Goal: Task Accomplishment & Management: Manage account settings

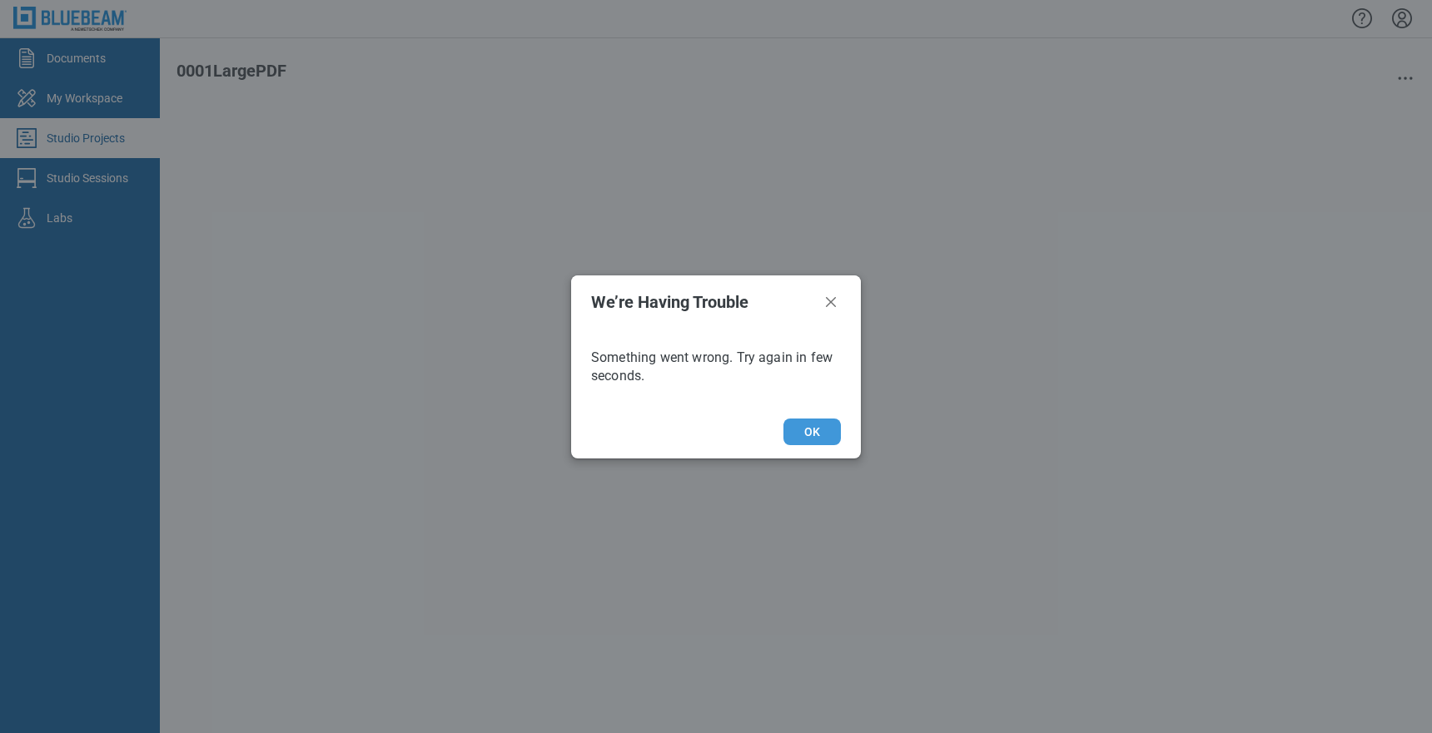
click at [806, 428] on button "OK" at bounding box center [811, 432] width 57 height 27
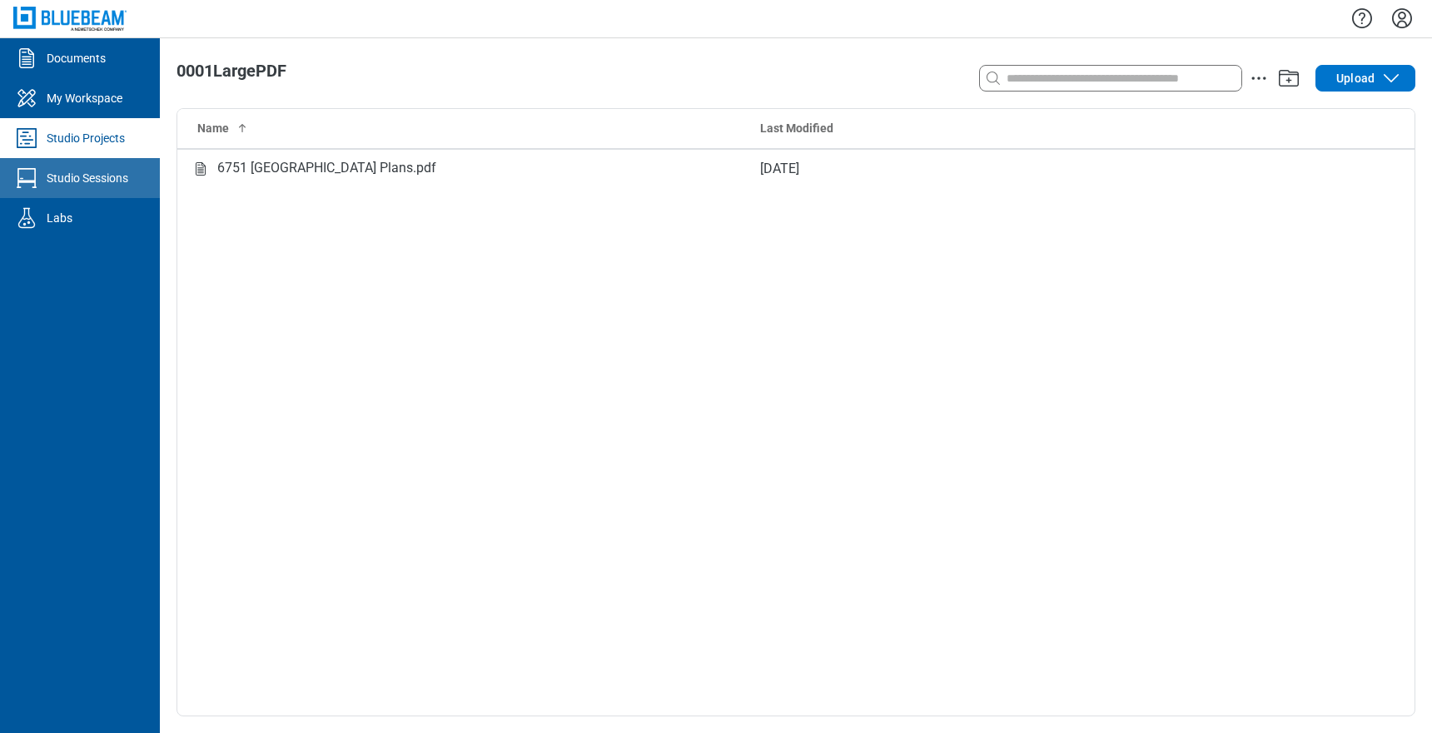
click at [110, 183] on div "Studio Sessions" at bounding box center [88, 178] width 82 height 17
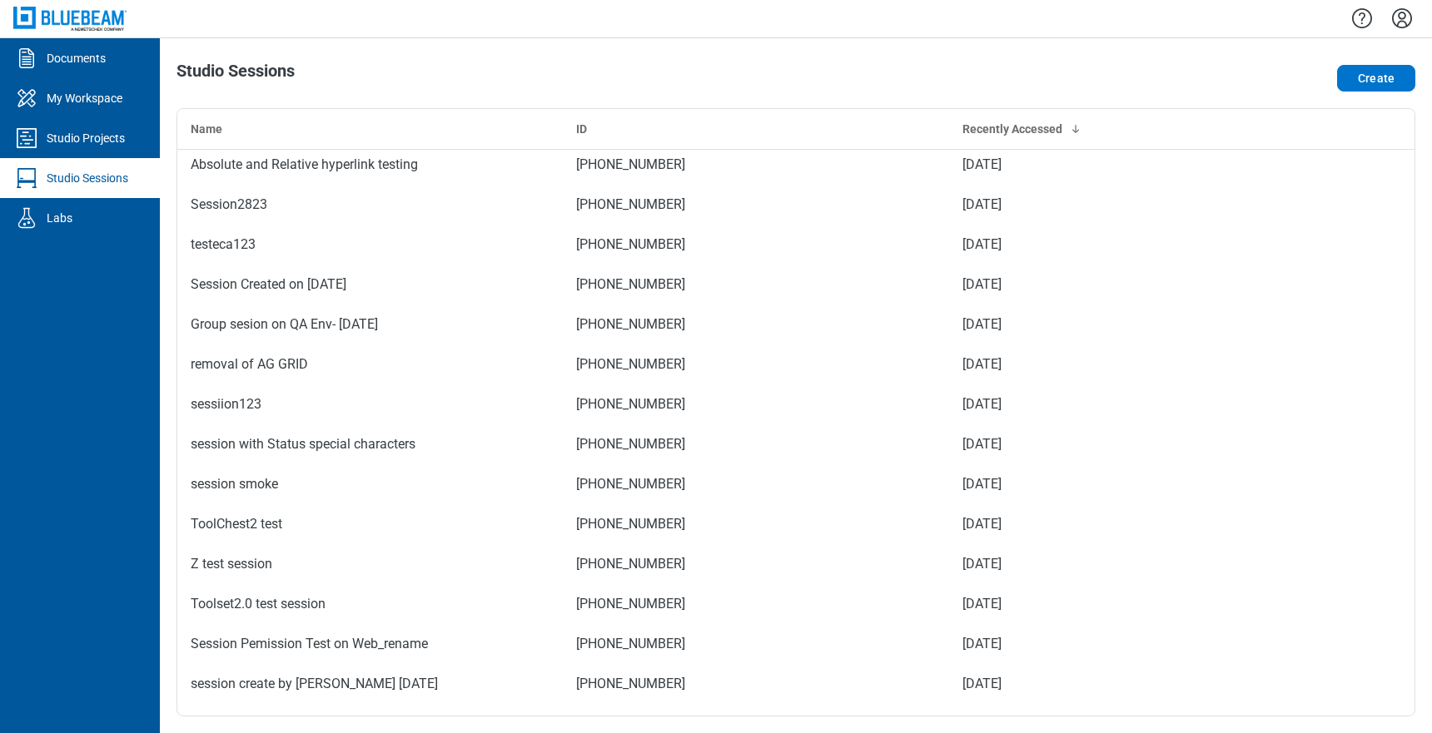
scroll to position [791, 0]
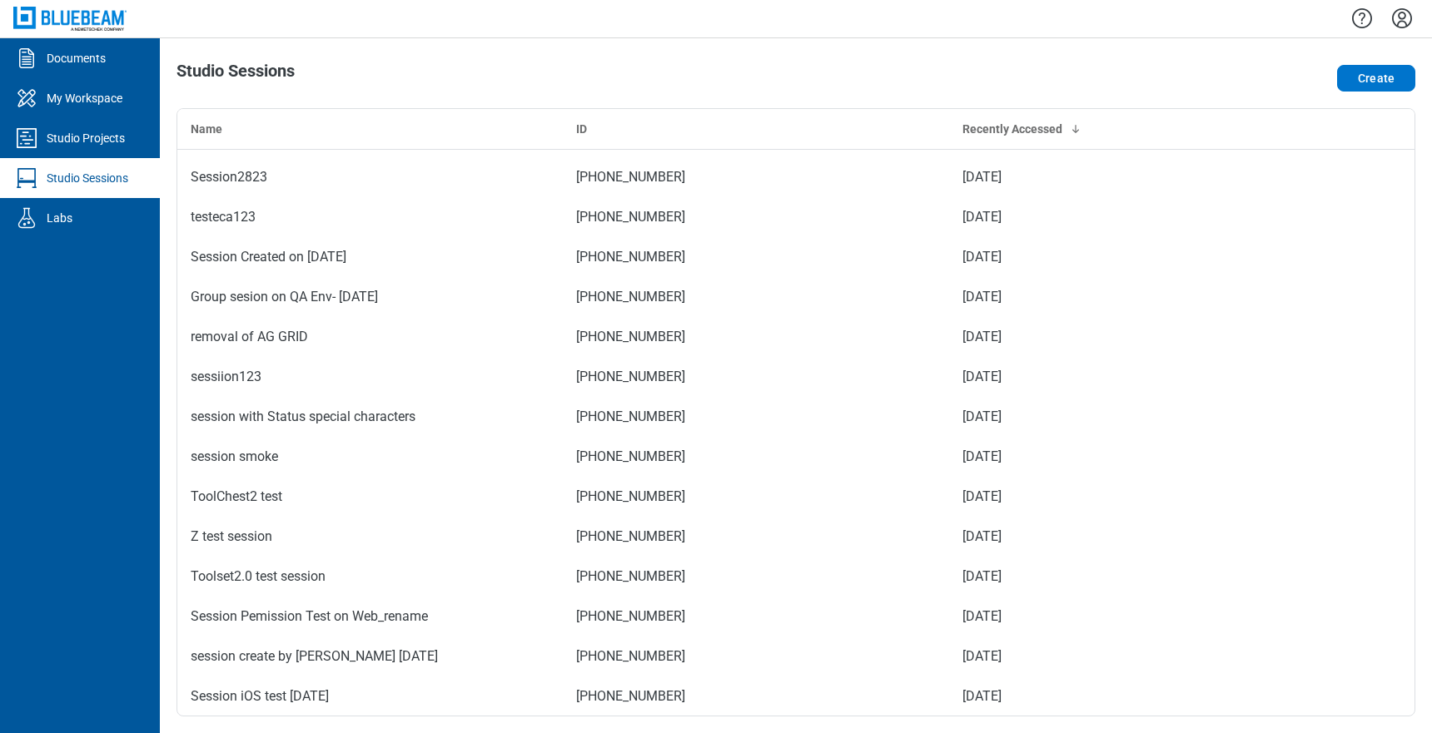
click at [117, 184] on div "Studio Sessions" at bounding box center [88, 178] width 82 height 17
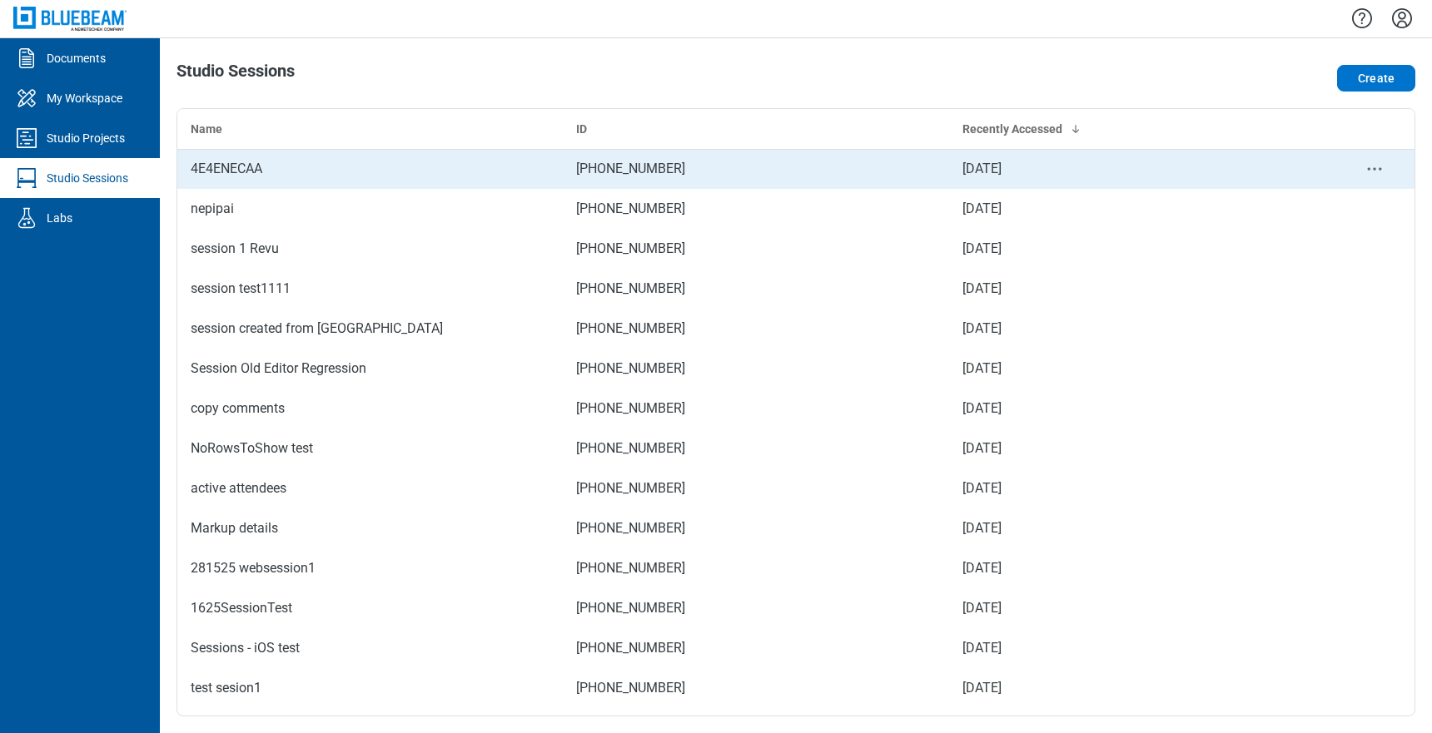
click at [297, 180] on td "4E4ENECAA" at bounding box center [369, 169] width 385 height 40
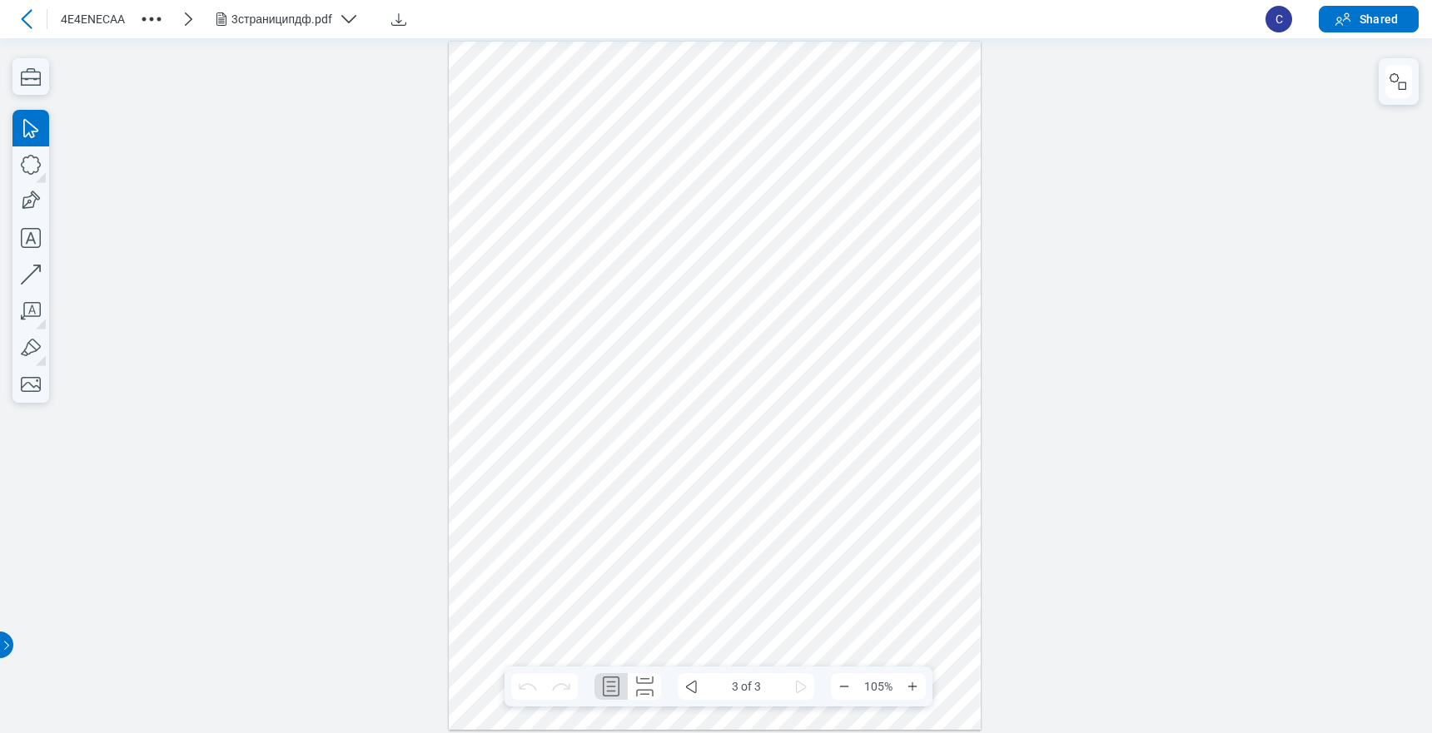
click at [29, 20] on icon at bounding box center [27, 19] width 20 height 20
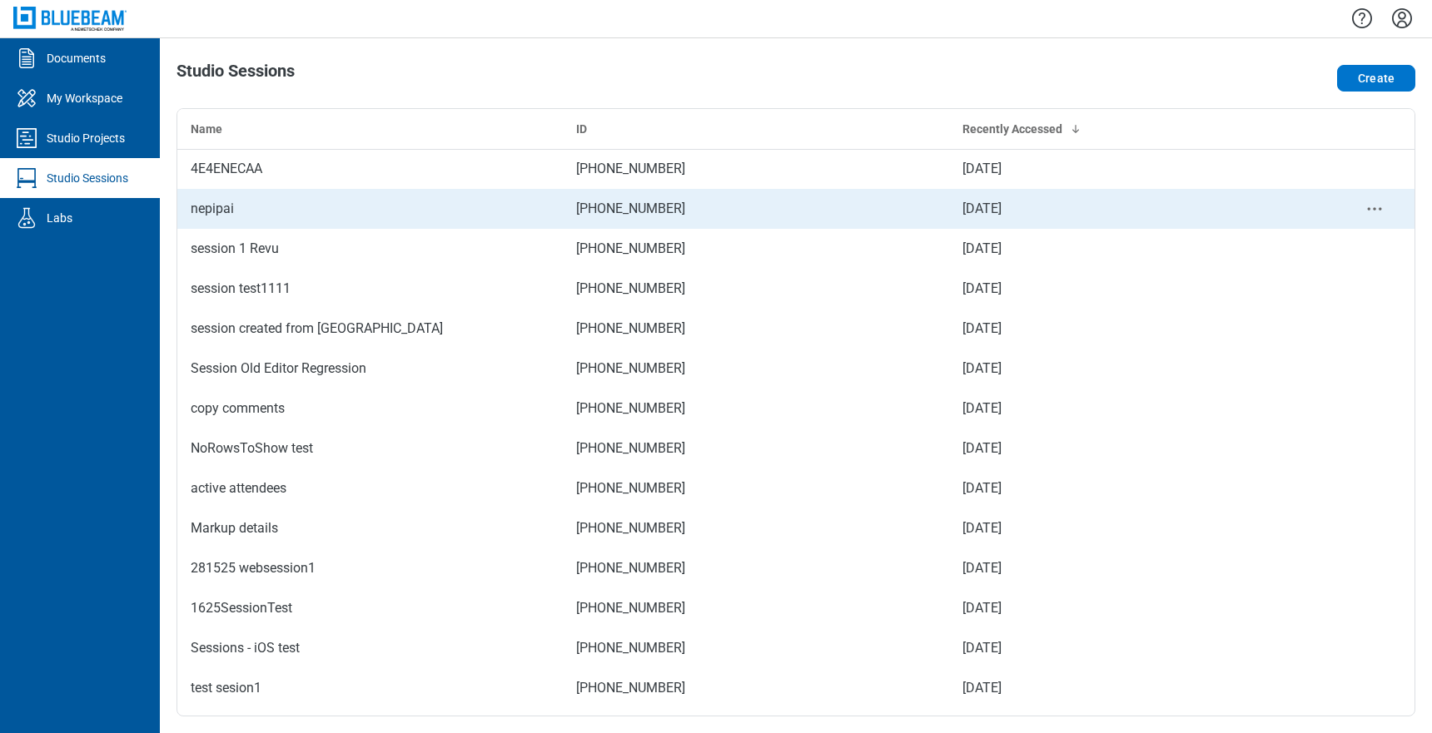
click at [256, 209] on div "nepipai" at bounding box center [370, 209] width 359 height 20
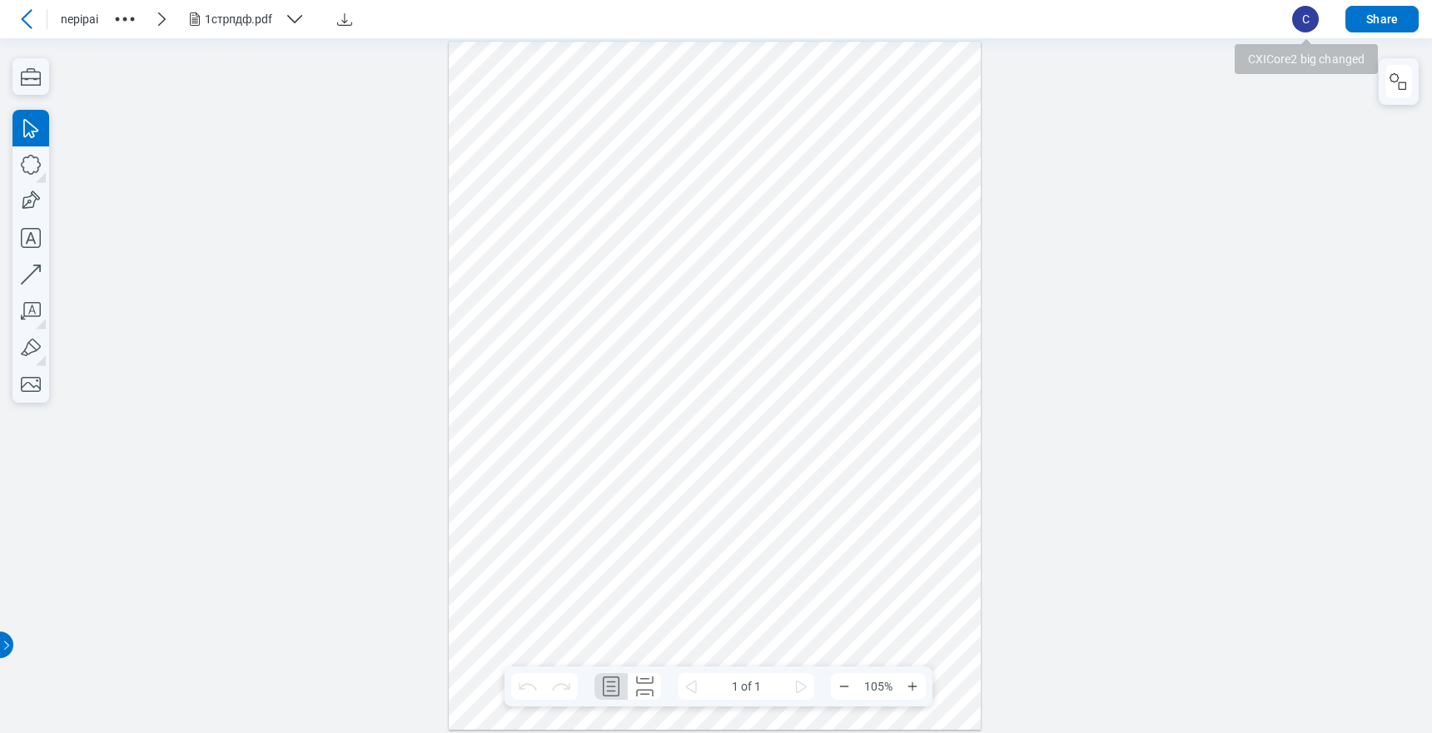
click at [1290, 104] on div at bounding box center [716, 384] width 1432 height 695
click at [27, 21] on icon at bounding box center [27, 19] width 20 height 20
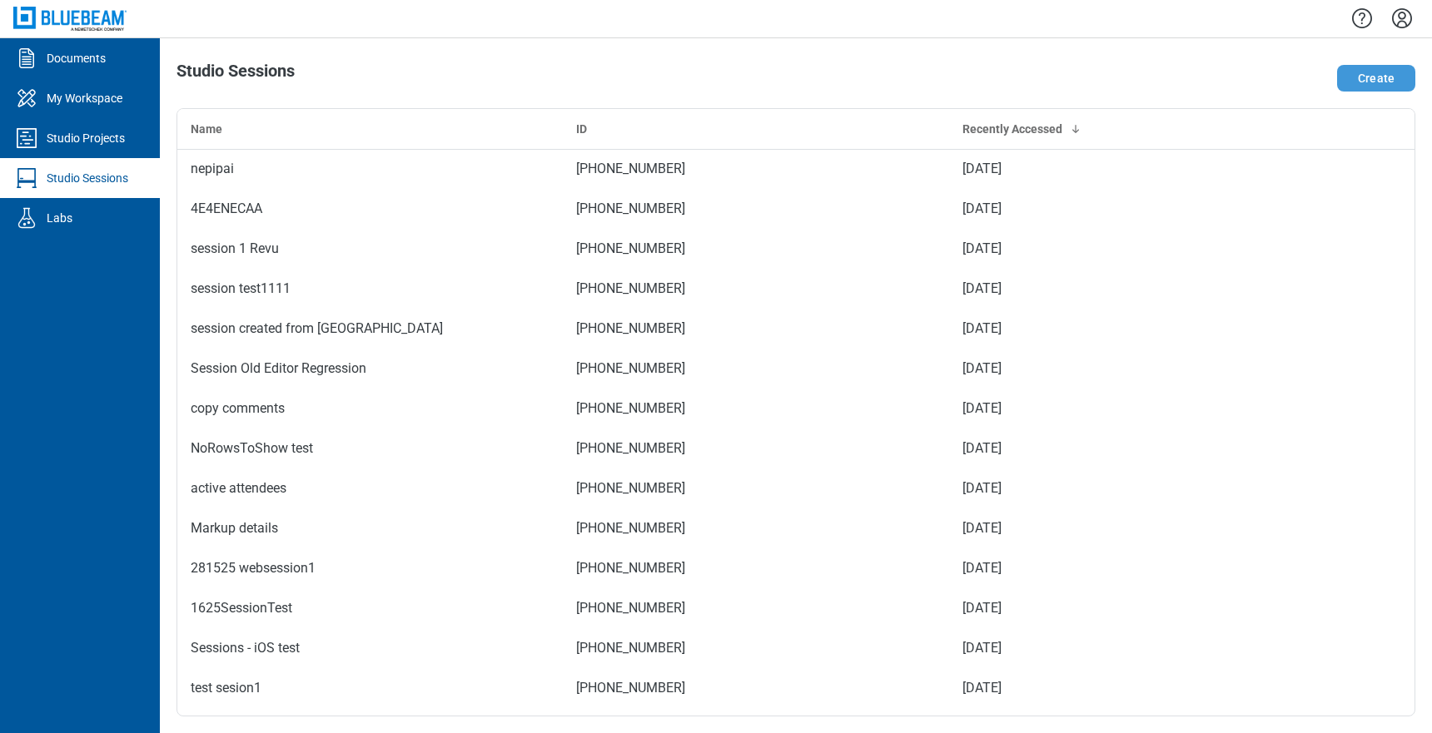
click at [1382, 83] on button "Create" at bounding box center [1376, 78] width 78 height 27
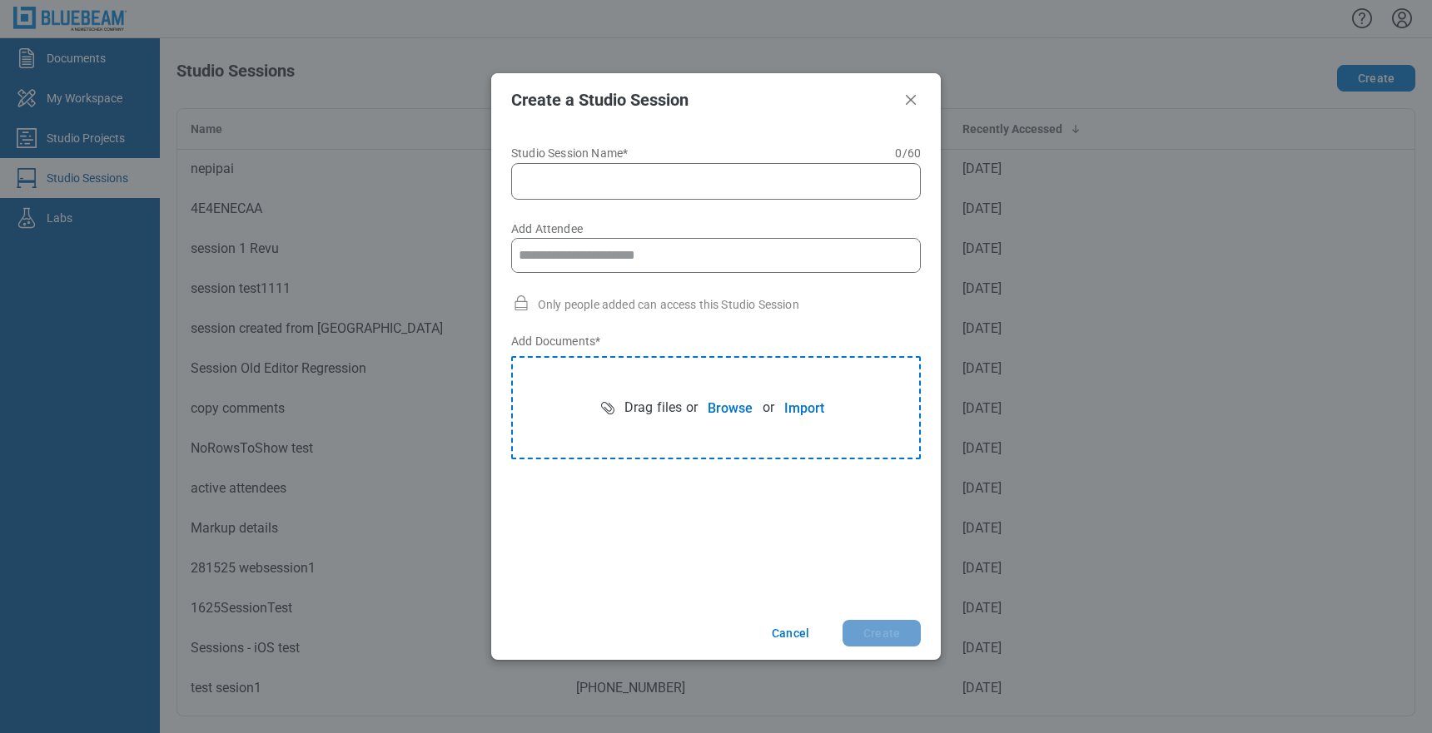
click at [670, 179] on input "Studio Session Name* 0 of 60 characters 0 / 60" at bounding box center [719, 181] width 388 height 20
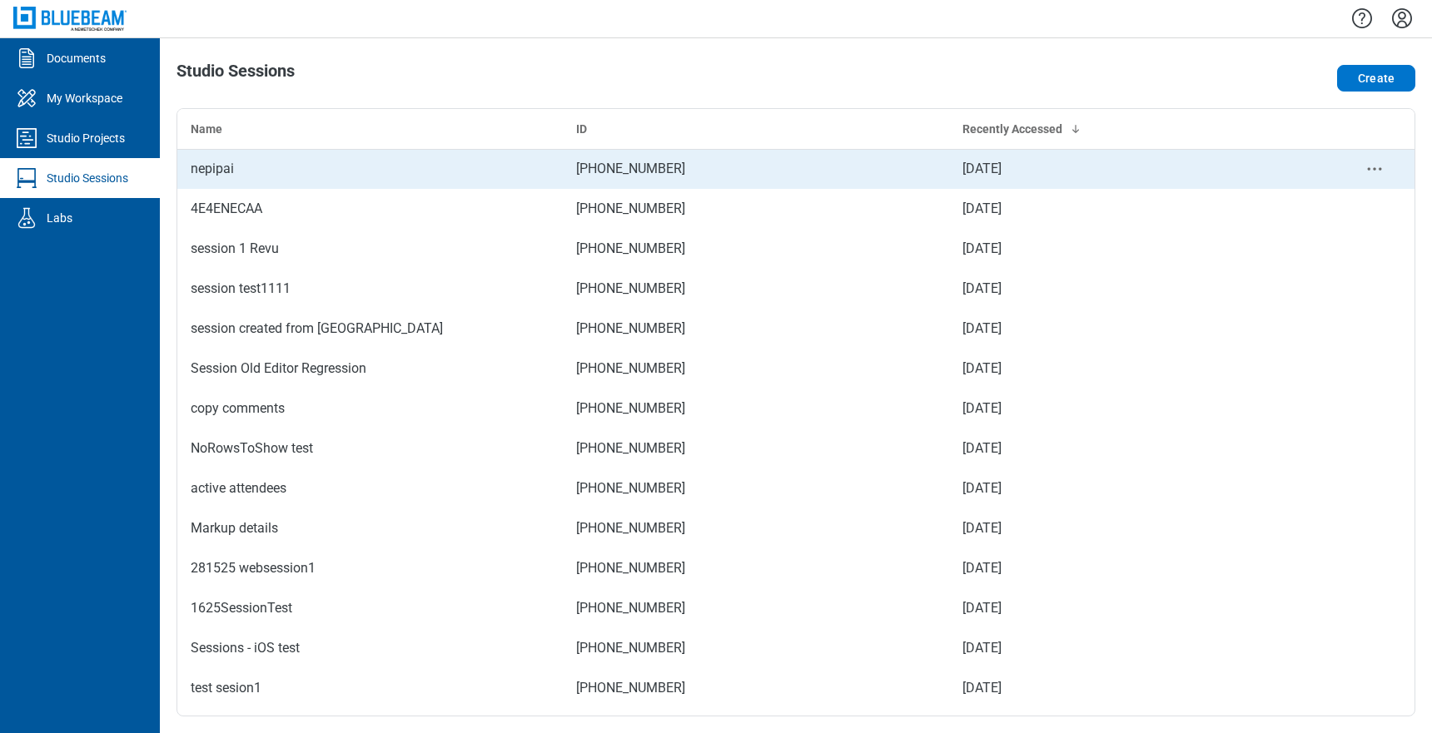
click at [352, 168] on div "nepipai" at bounding box center [370, 169] width 359 height 20
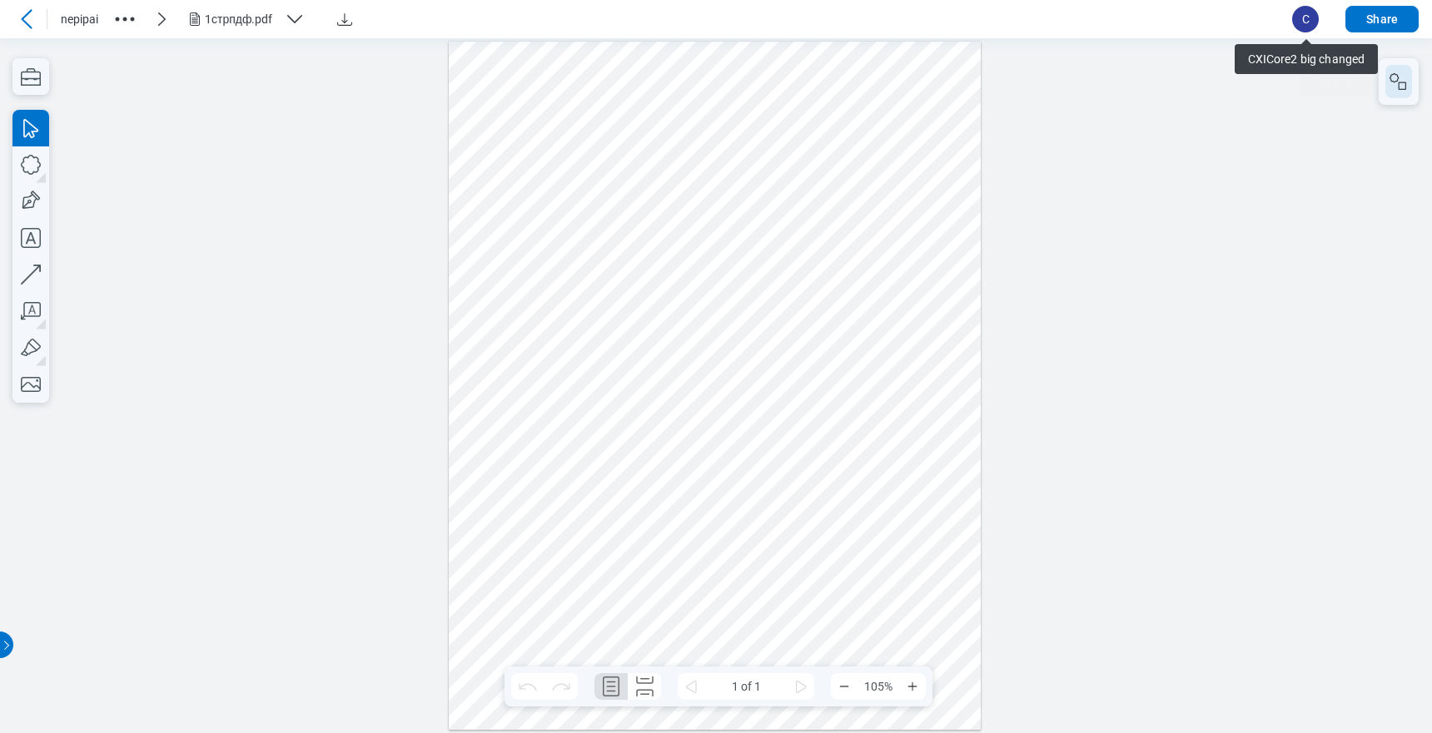
click at [1399, 82] on rect "button" at bounding box center [1401, 85] width 7 height 7
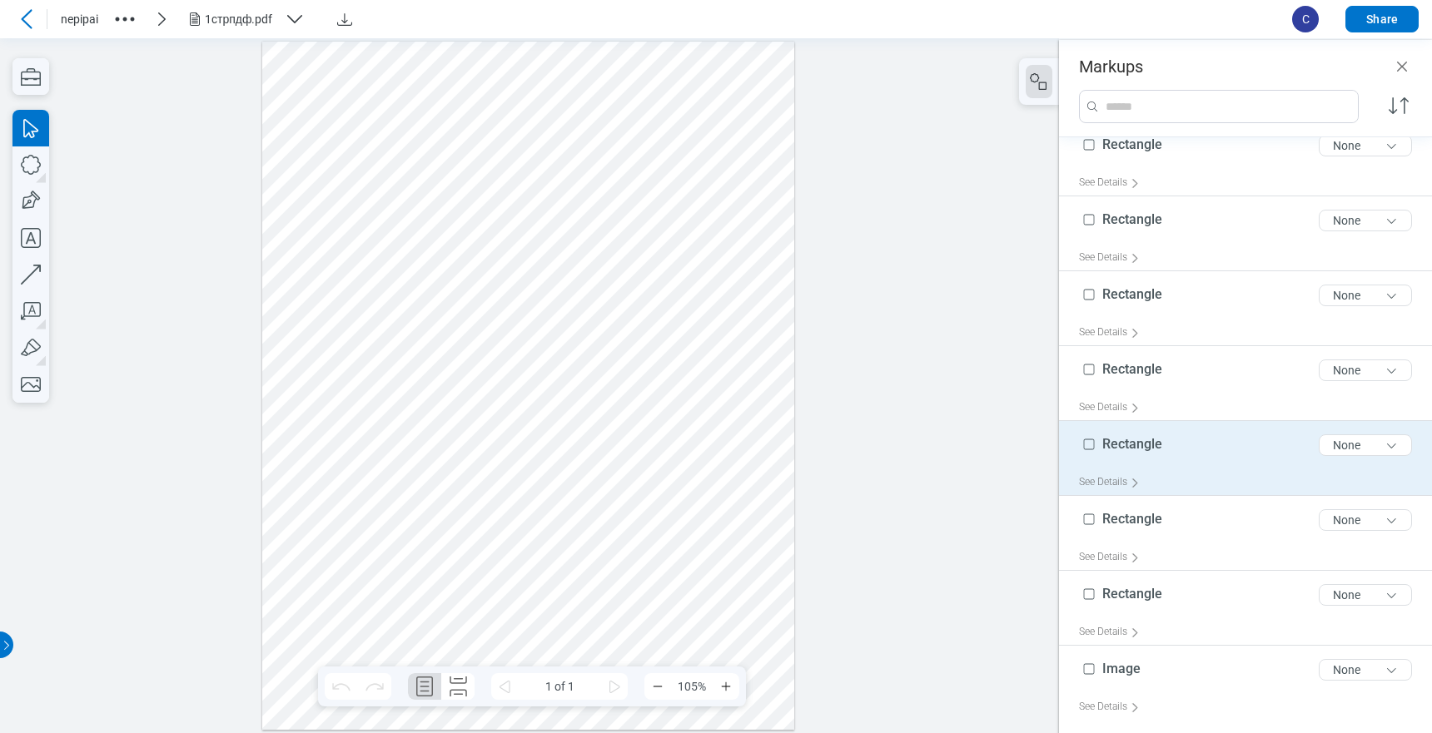
scroll to position [22, 0]
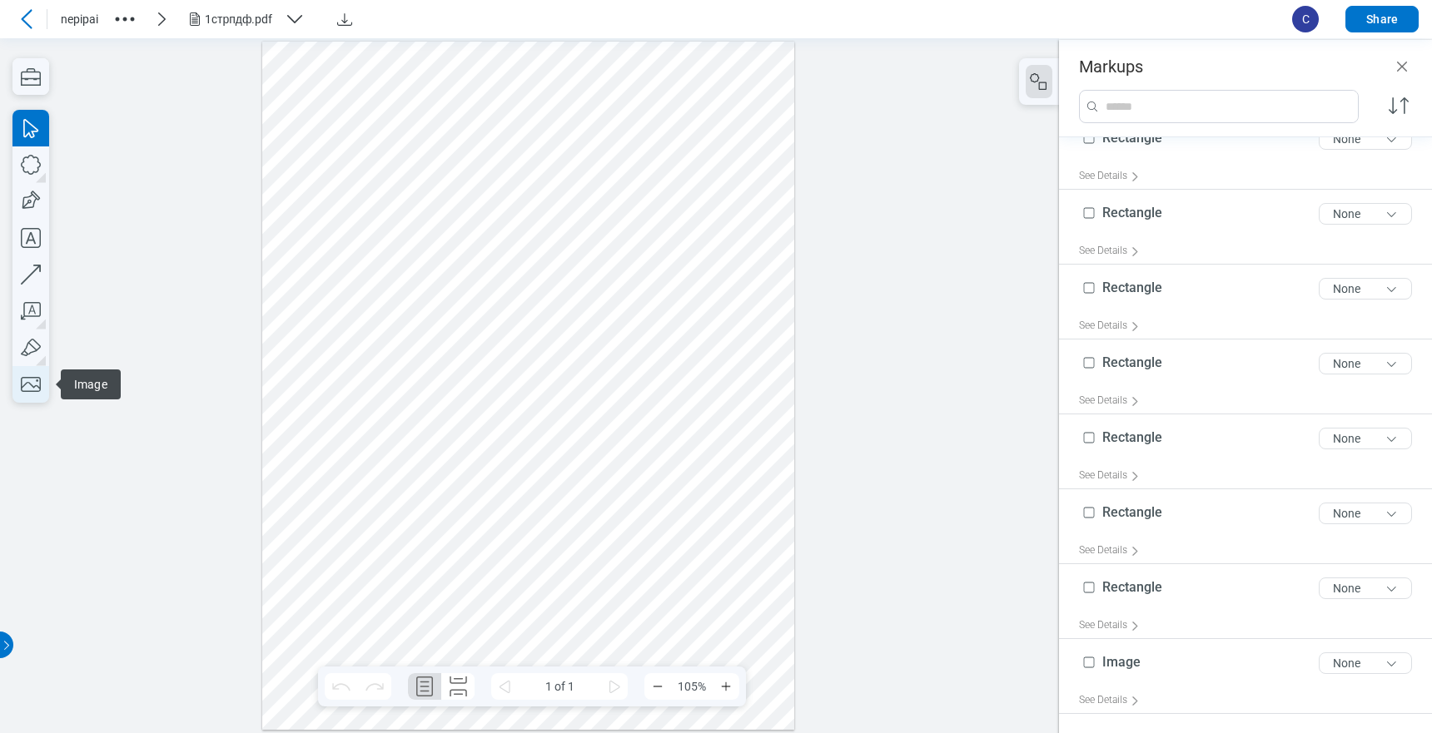
click at [29, 382] on icon "button" at bounding box center [31, 384] width 20 height 15
drag, startPoint x: 477, startPoint y: 309, endPoint x: 595, endPoint y: 400, distance: 149.0
click at [596, 400] on div at bounding box center [528, 385] width 533 height 689
click at [578, 425] on div at bounding box center [528, 385] width 533 height 689
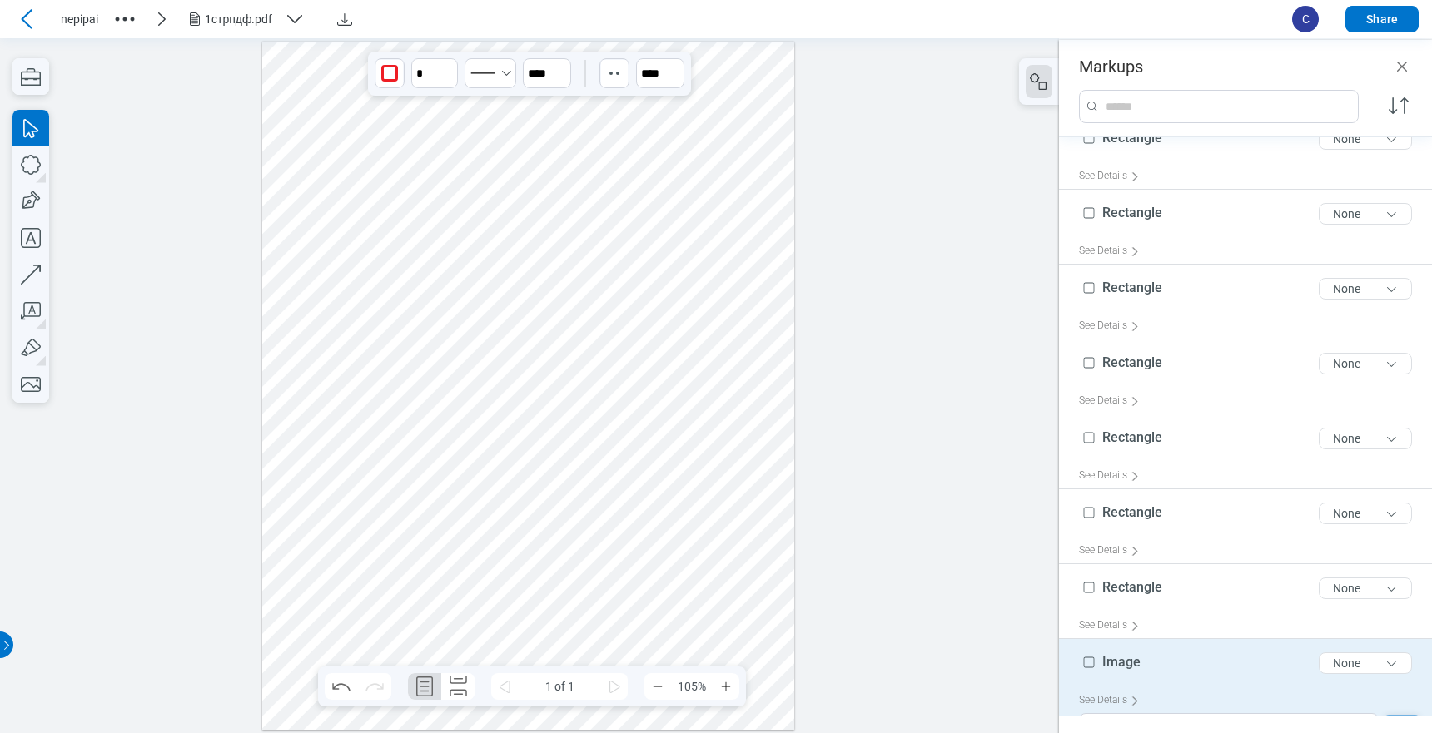
click at [716, 237] on div at bounding box center [528, 385] width 533 height 689
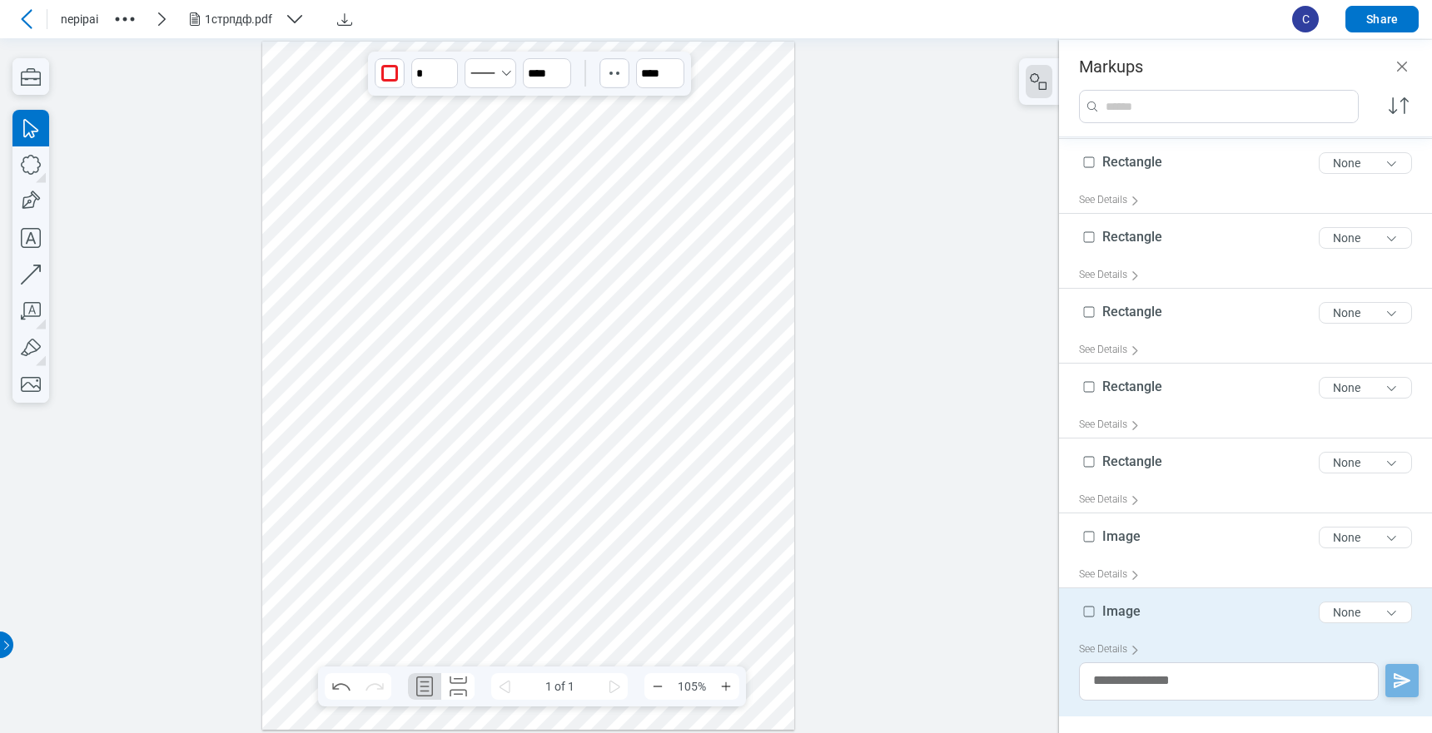
click at [566, 611] on div at bounding box center [528, 385] width 533 height 689
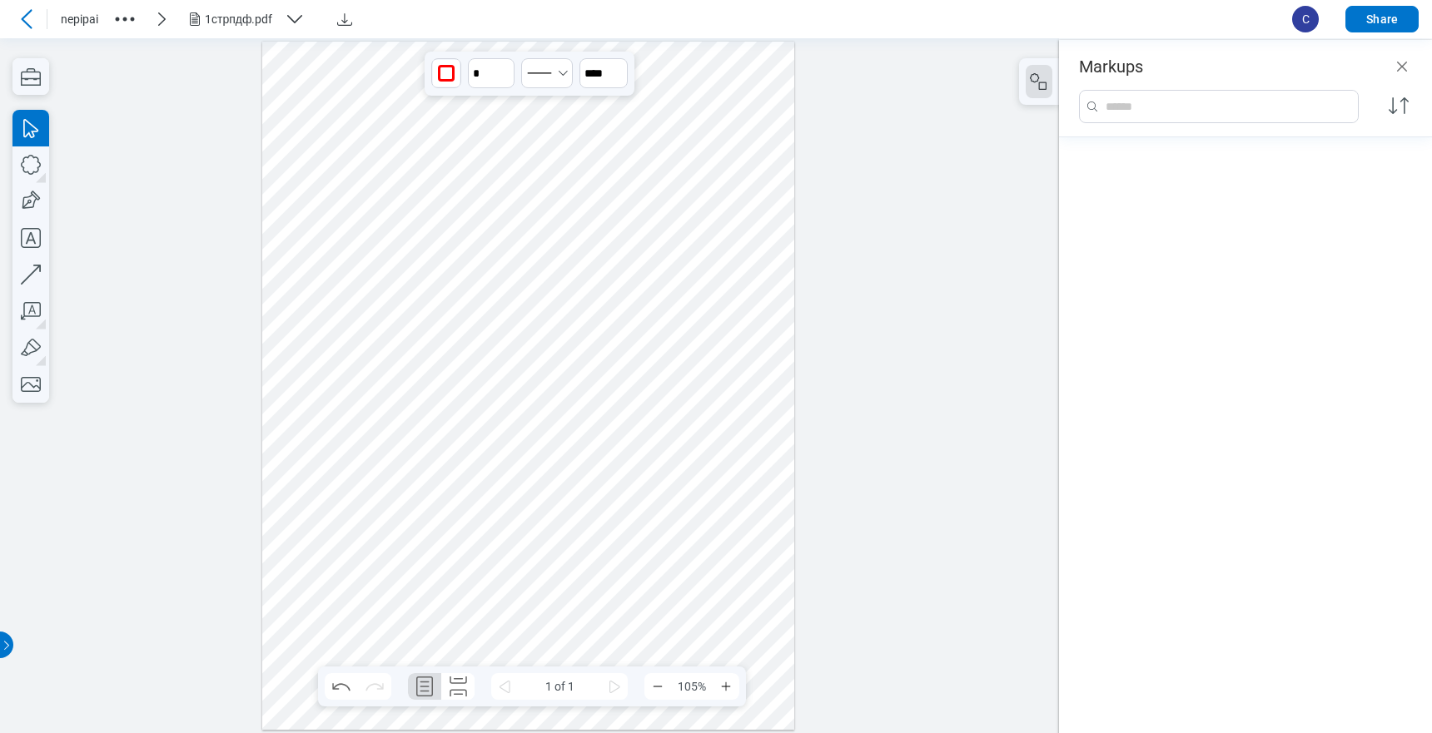
click at [559, 347] on div at bounding box center [528, 385] width 533 height 689
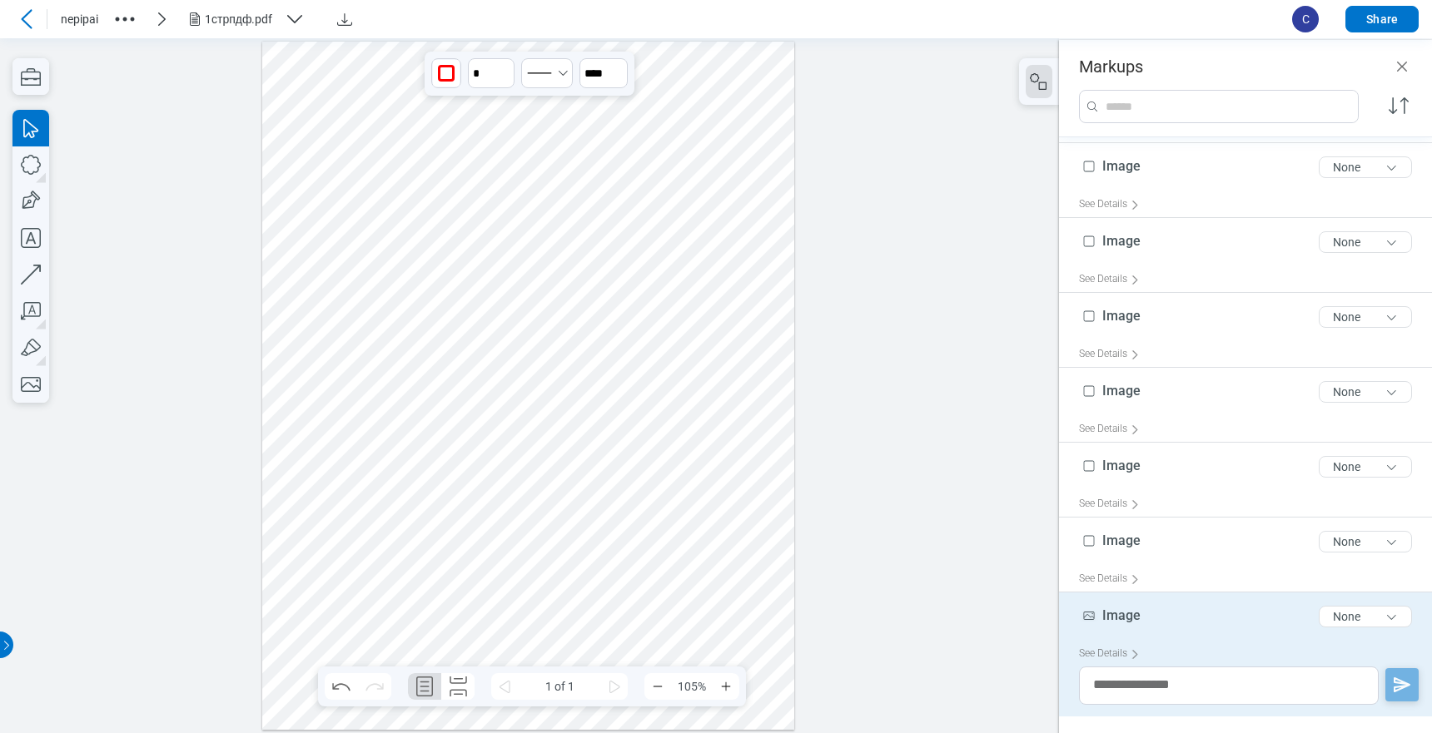
drag, startPoint x: 620, startPoint y: 390, endPoint x: 568, endPoint y: 362, distance: 59.6
click at [568, 362] on div at bounding box center [528, 385] width 533 height 689
click at [761, 244] on div at bounding box center [528, 385] width 533 height 689
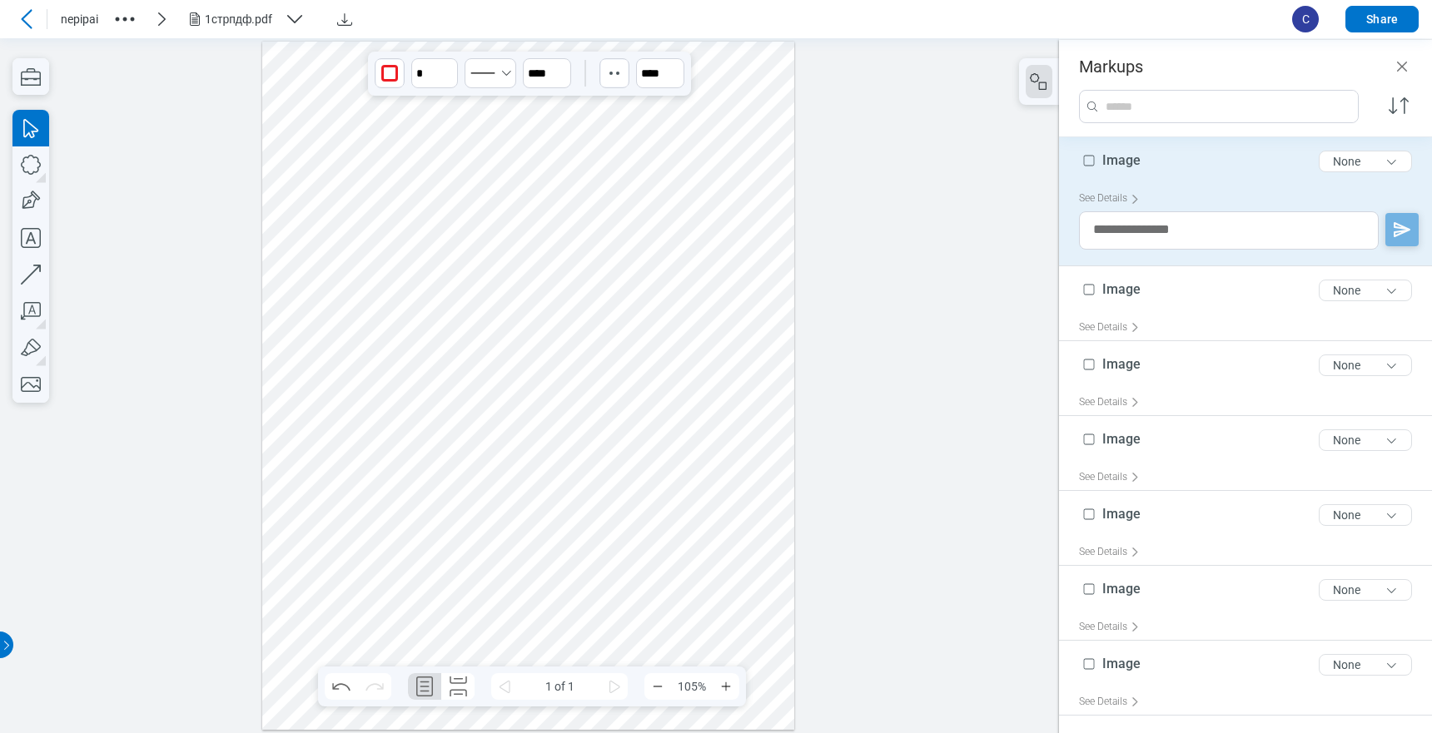
click at [139, 344] on div at bounding box center [529, 384] width 1059 height 695
click at [1403, 68] on icon "Close" at bounding box center [1402, 67] width 10 height 10
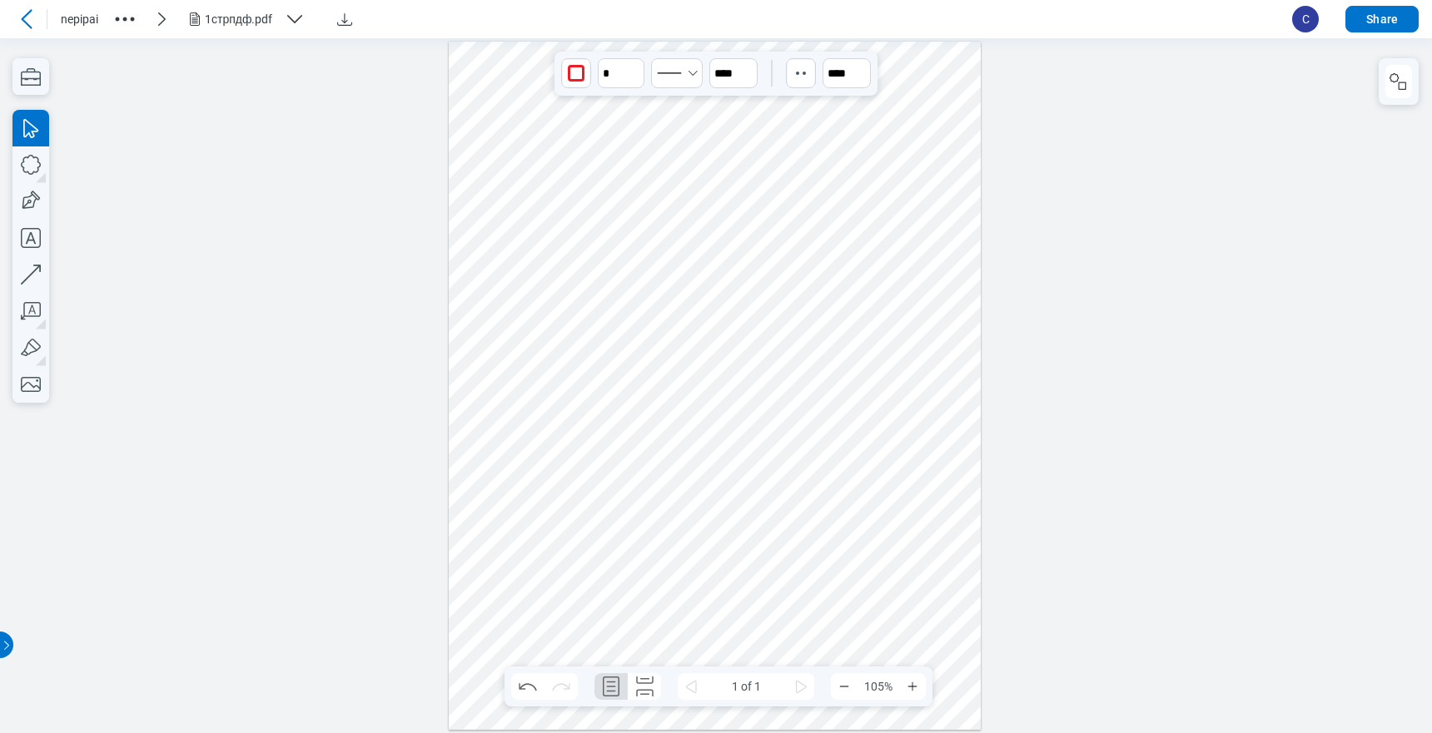
click at [36, 16] on icon at bounding box center [27, 19] width 20 height 20
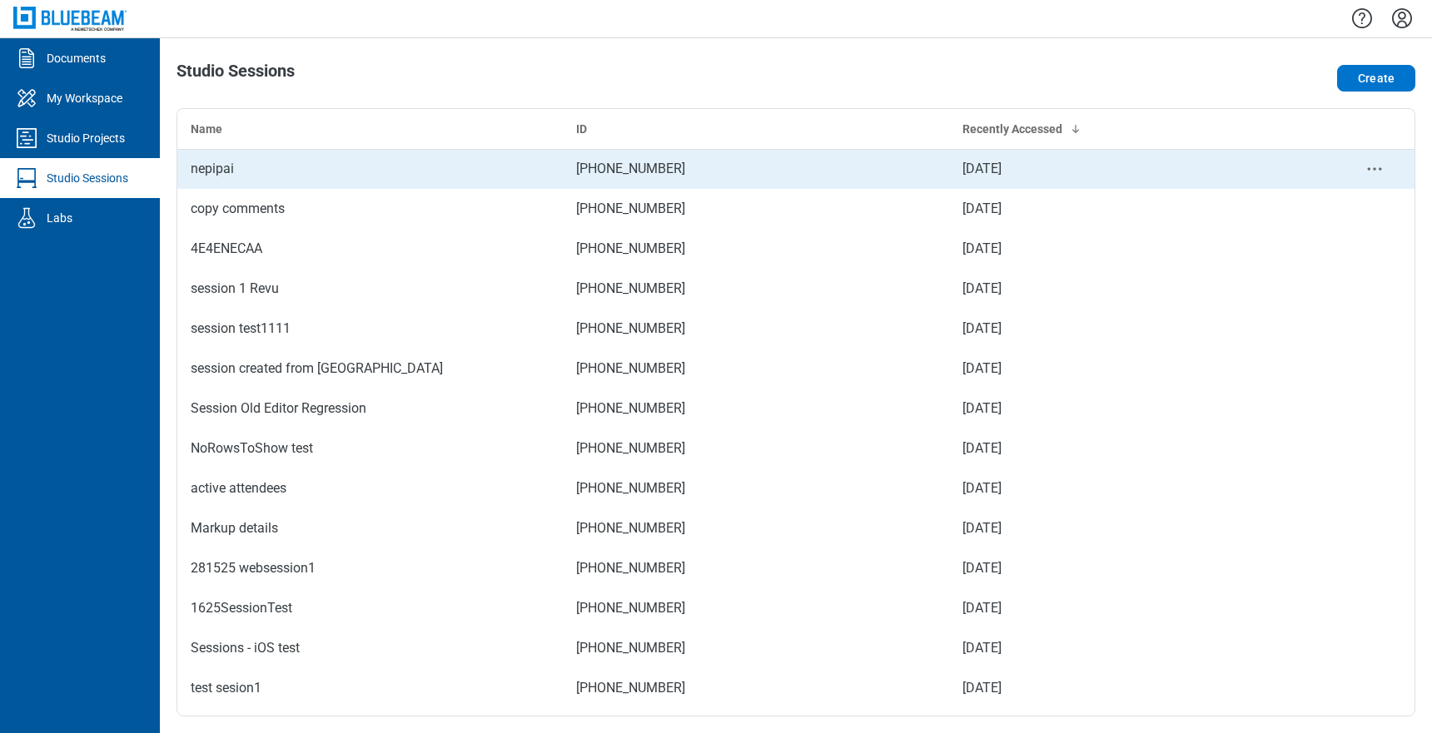
click at [233, 175] on div "nepipai" at bounding box center [370, 169] width 359 height 20
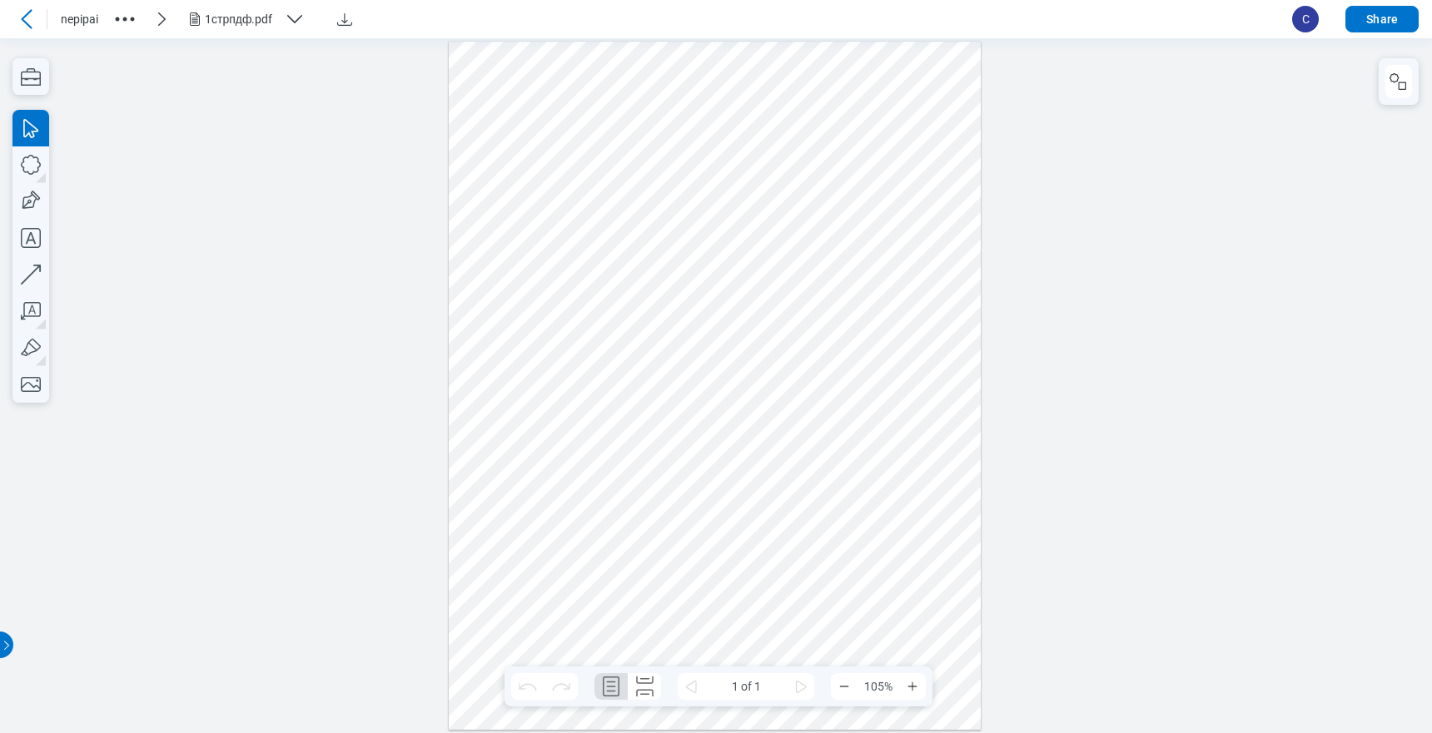
click at [315, 351] on div at bounding box center [716, 384] width 1432 height 695
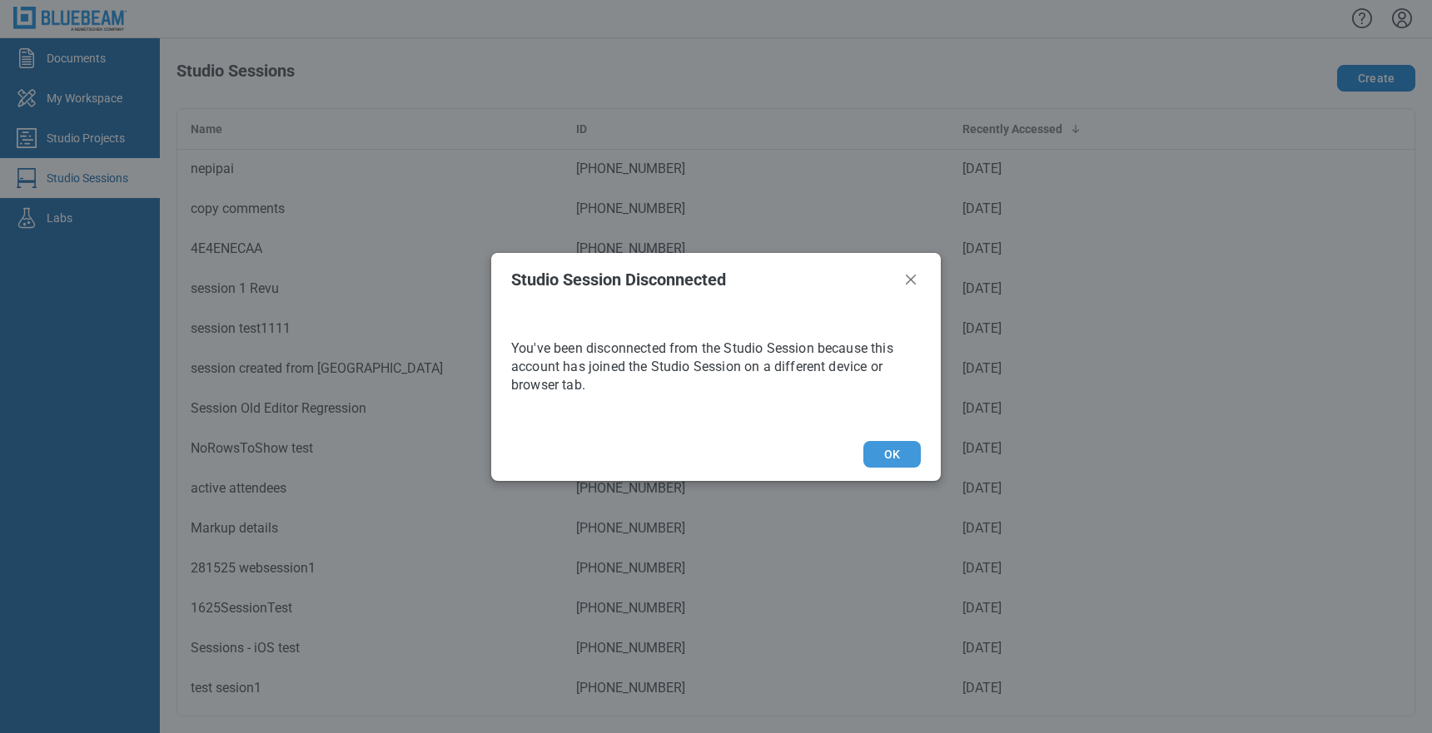
click at [905, 454] on button "OK" at bounding box center [891, 454] width 57 height 27
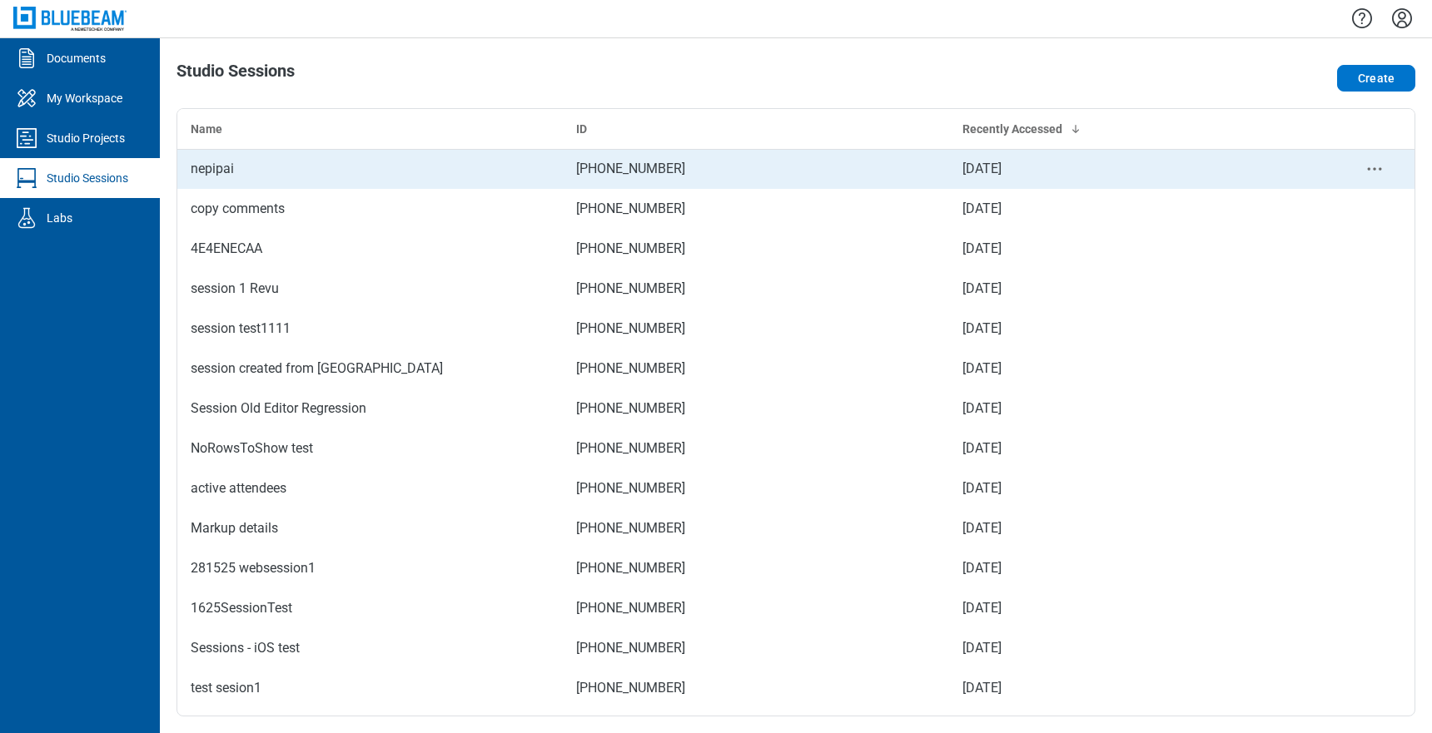
click at [242, 176] on div "nepipai" at bounding box center [370, 169] width 359 height 20
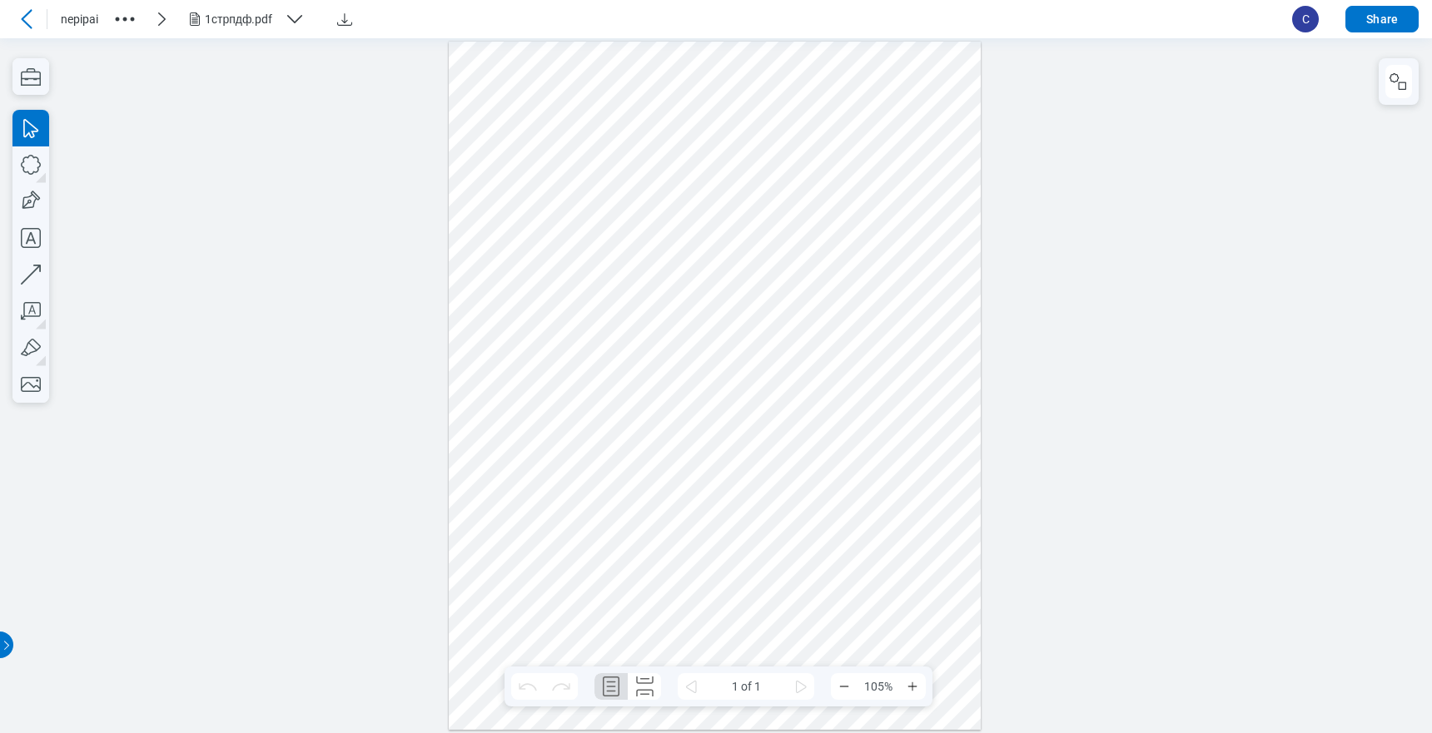
click at [718, 335] on div at bounding box center [715, 385] width 533 height 689
drag, startPoint x: 704, startPoint y: 332, endPoint x: 907, endPoint y: 221, distance: 231.3
click at [907, 221] on div at bounding box center [715, 385] width 533 height 689
click at [717, 293] on div at bounding box center [715, 385] width 533 height 689
click at [962, 247] on div at bounding box center [715, 385] width 533 height 689
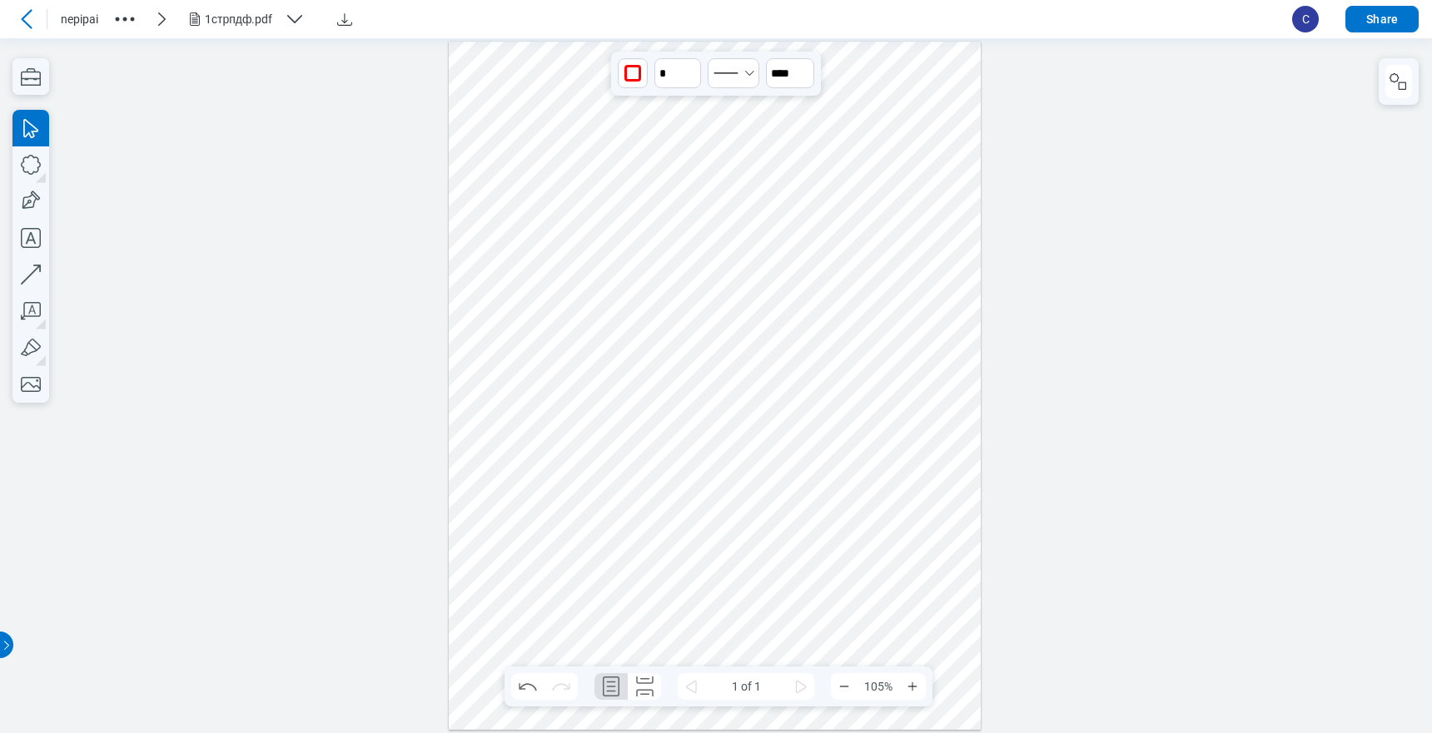
click at [942, 206] on div at bounding box center [715, 385] width 533 height 689
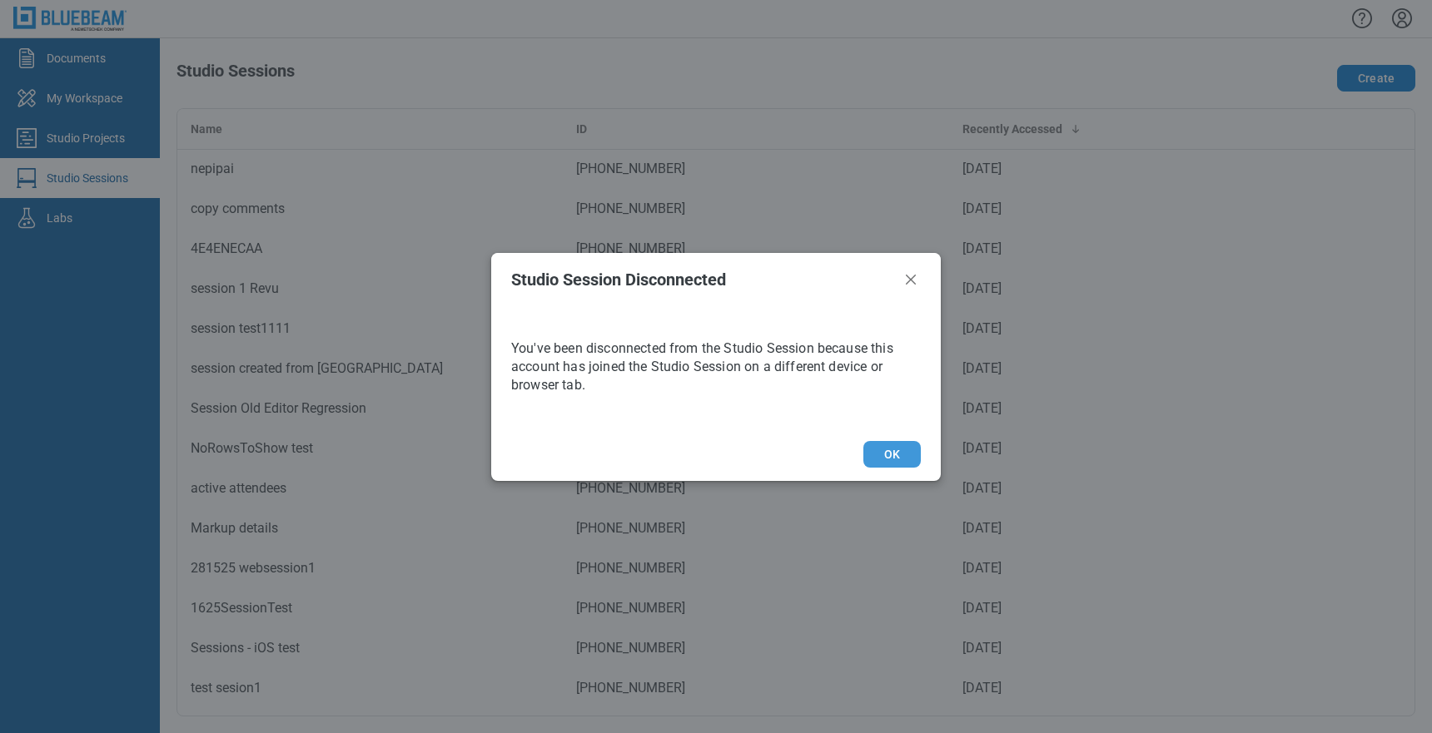
click at [881, 451] on button "OK" at bounding box center [891, 454] width 57 height 27
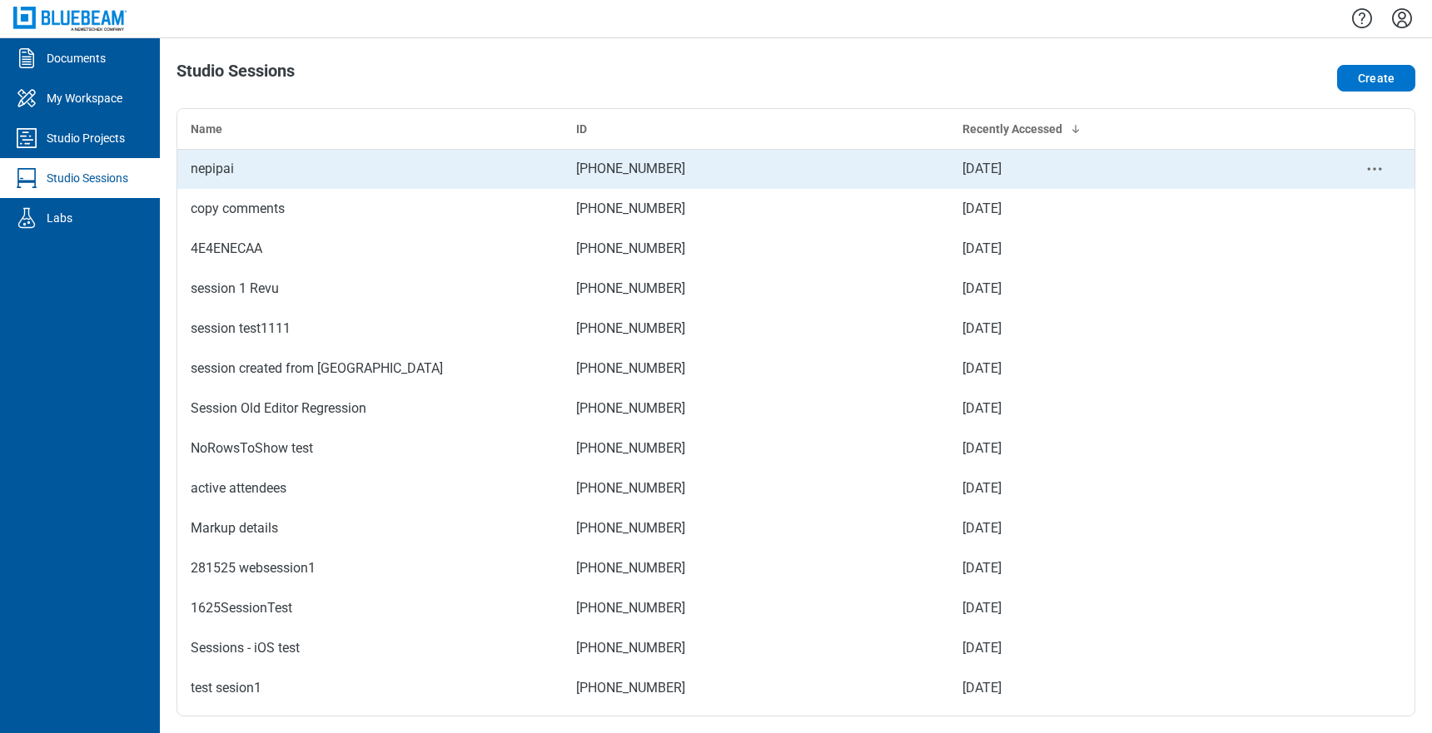
click at [317, 161] on div "nepipai" at bounding box center [370, 169] width 359 height 20
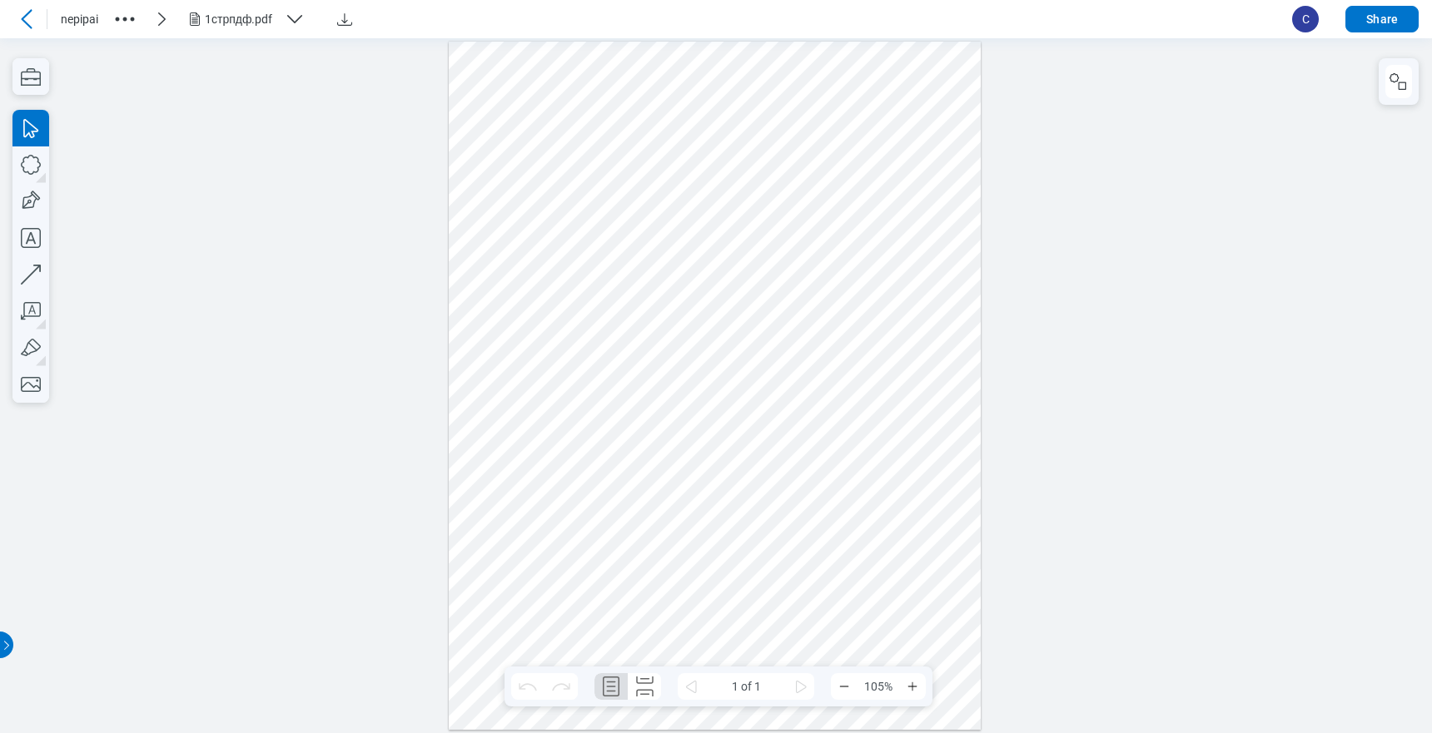
click at [897, 229] on div at bounding box center [715, 385] width 533 height 689
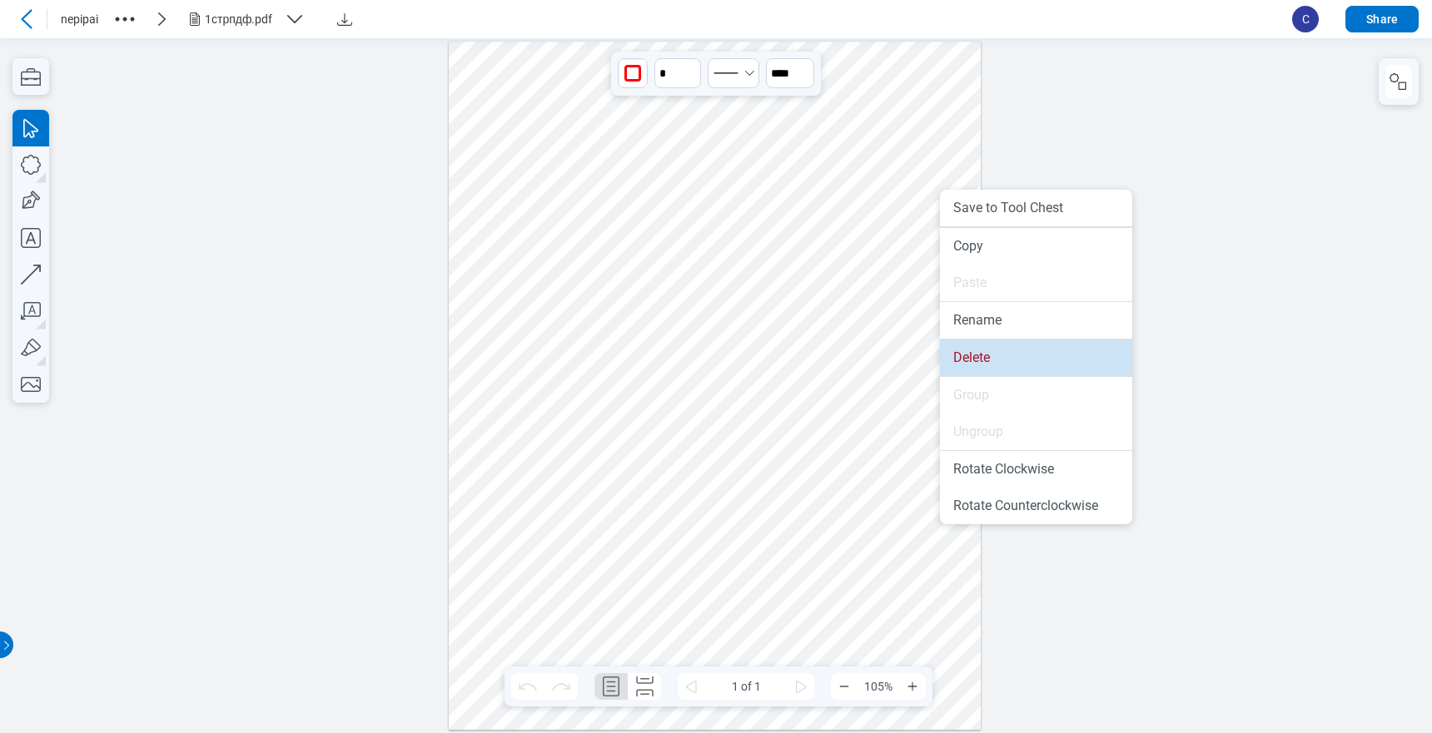
click at [1000, 348] on li "Delete" at bounding box center [1036, 358] width 192 height 37
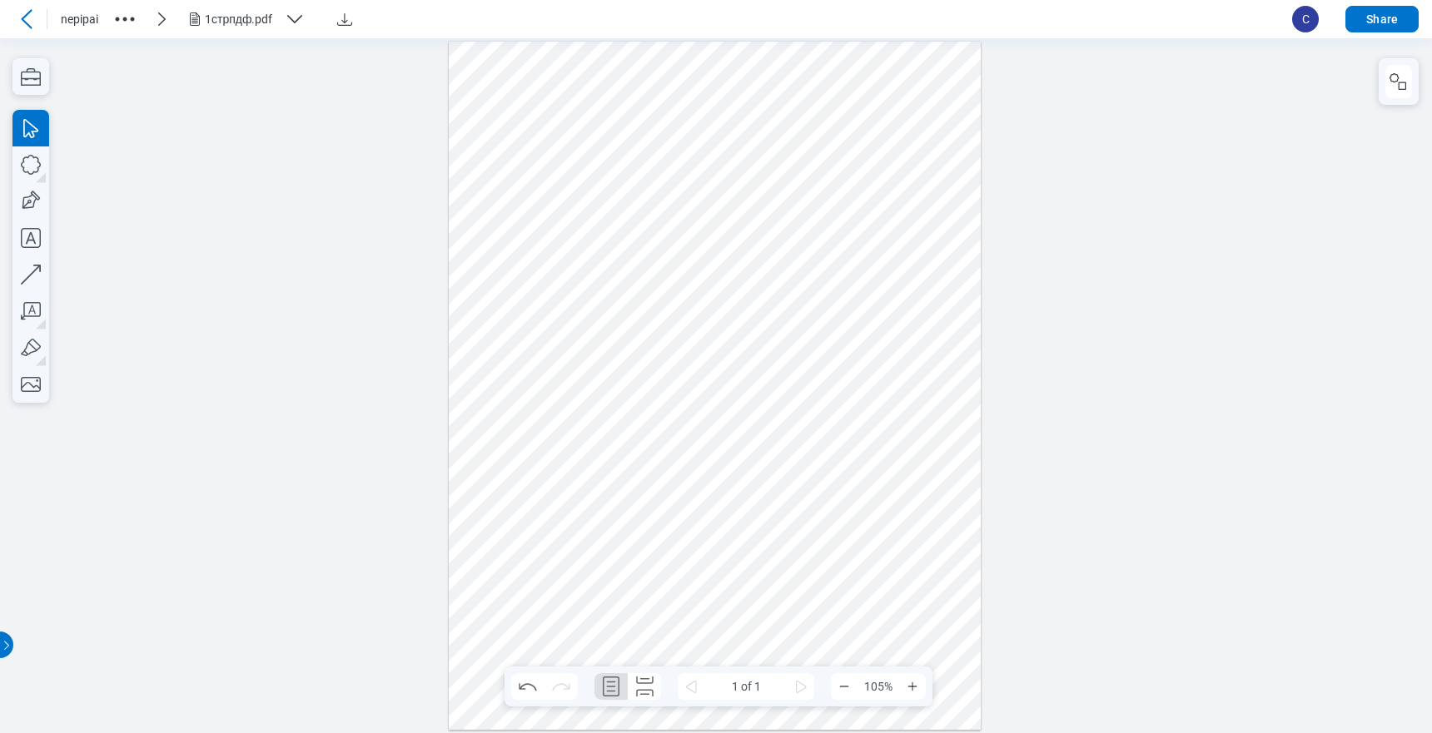
click at [36, 17] on icon at bounding box center [27, 19] width 20 height 20
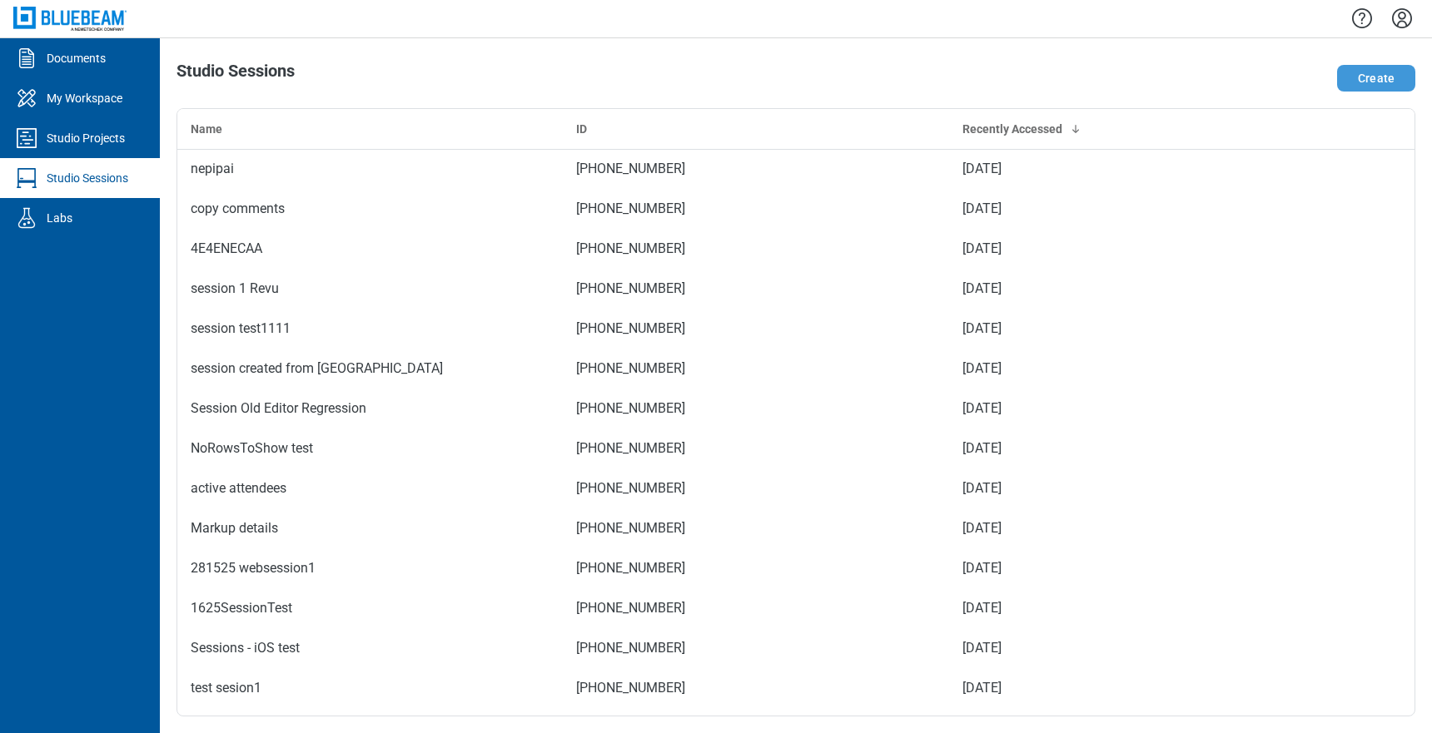
click at [1353, 72] on button "Create" at bounding box center [1376, 78] width 78 height 27
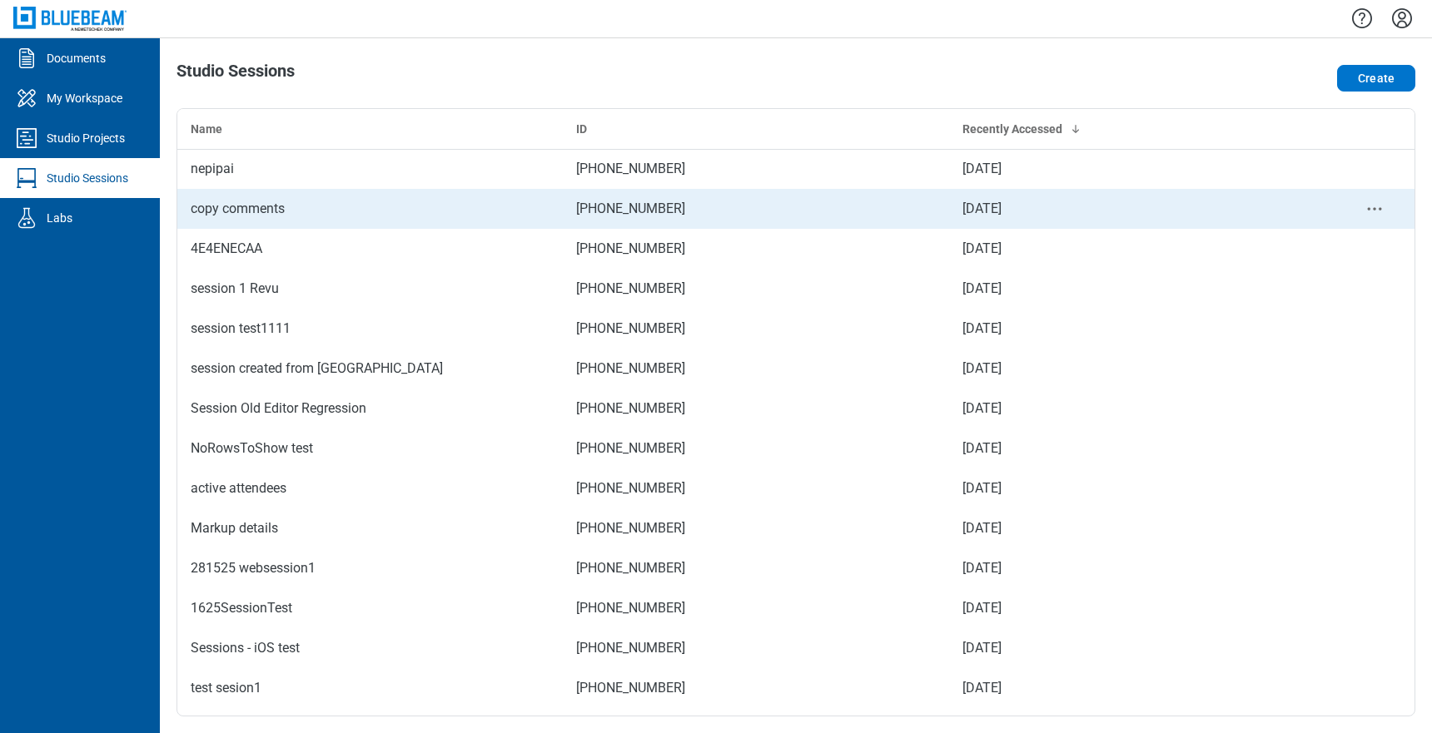
click at [239, 209] on div "copy comments" at bounding box center [370, 209] width 359 height 20
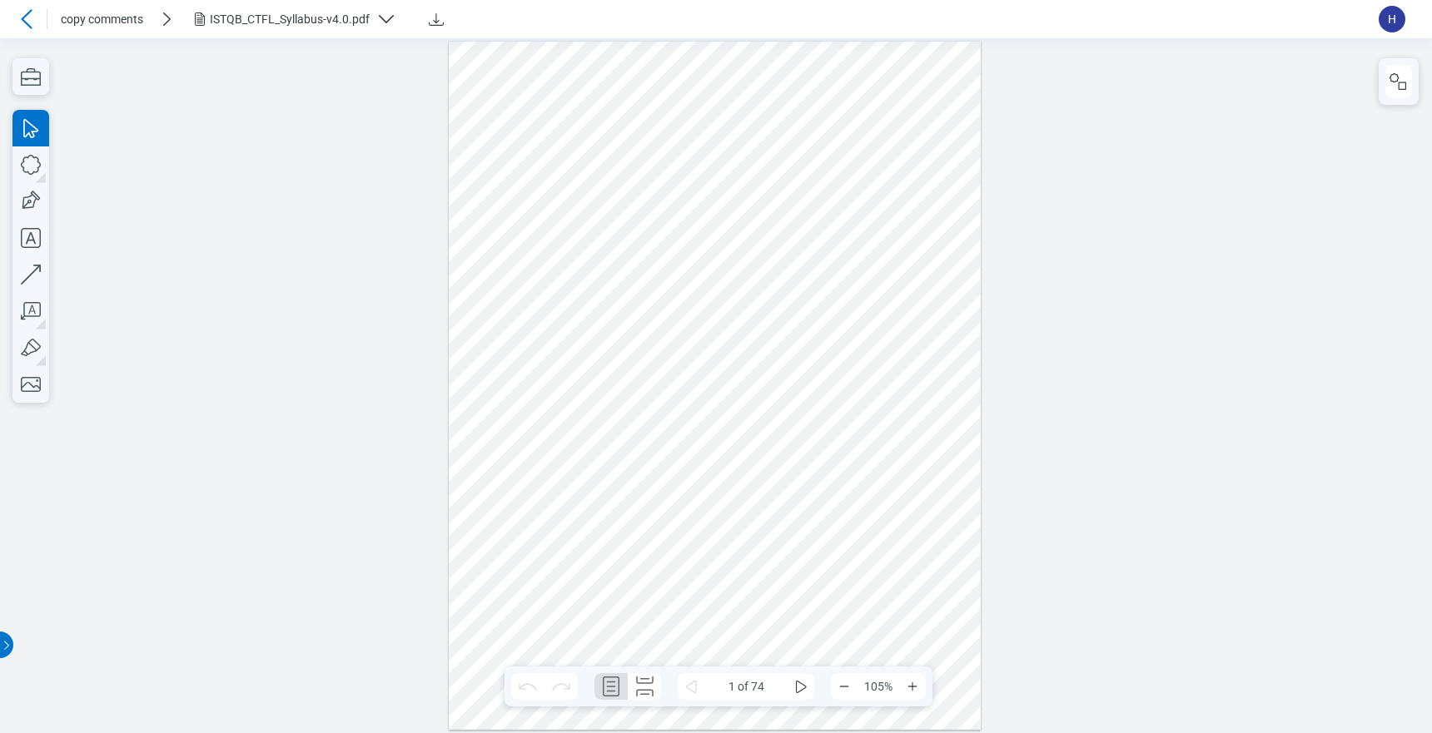
click at [32, 21] on icon at bounding box center [27, 19] width 20 height 20
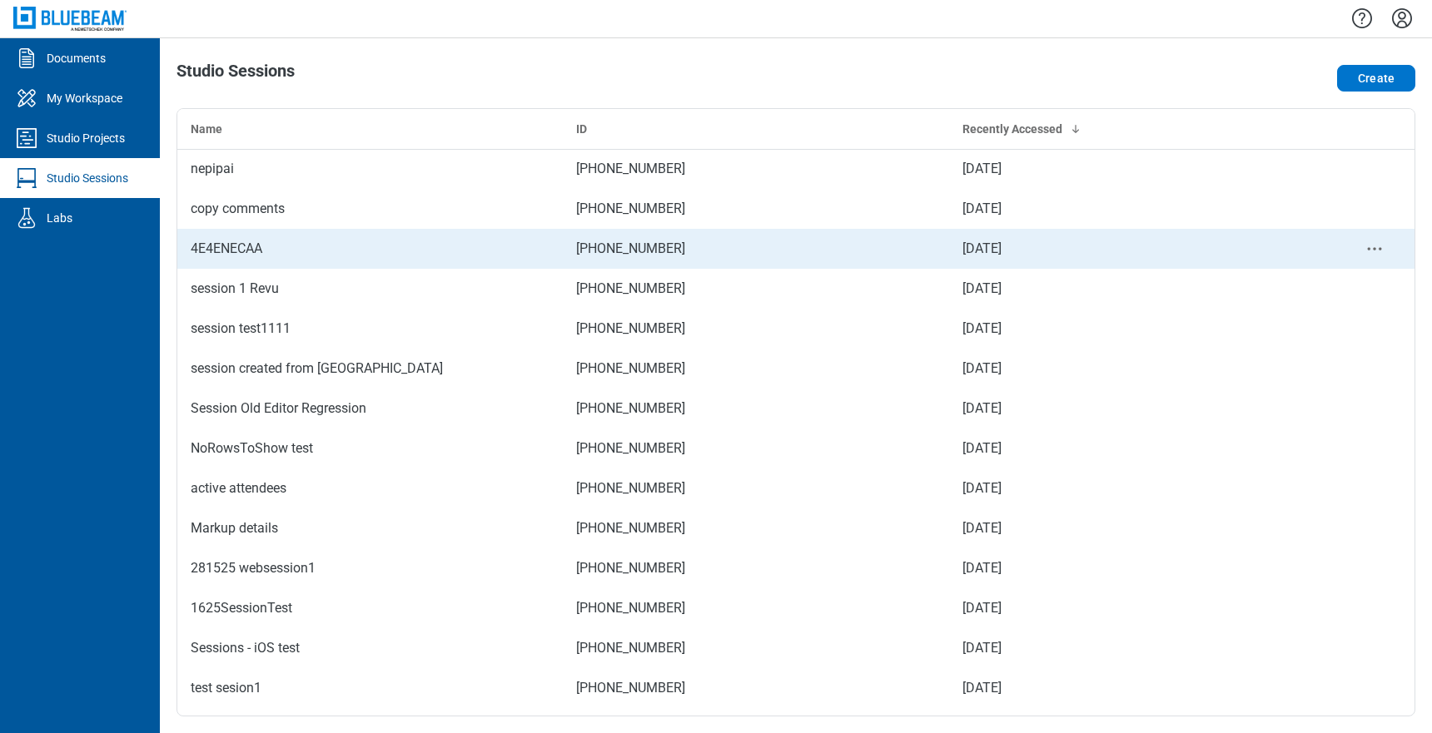
click at [272, 244] on div "4E4ENECAA" at bounding box center [370, 249] width 359 height 20
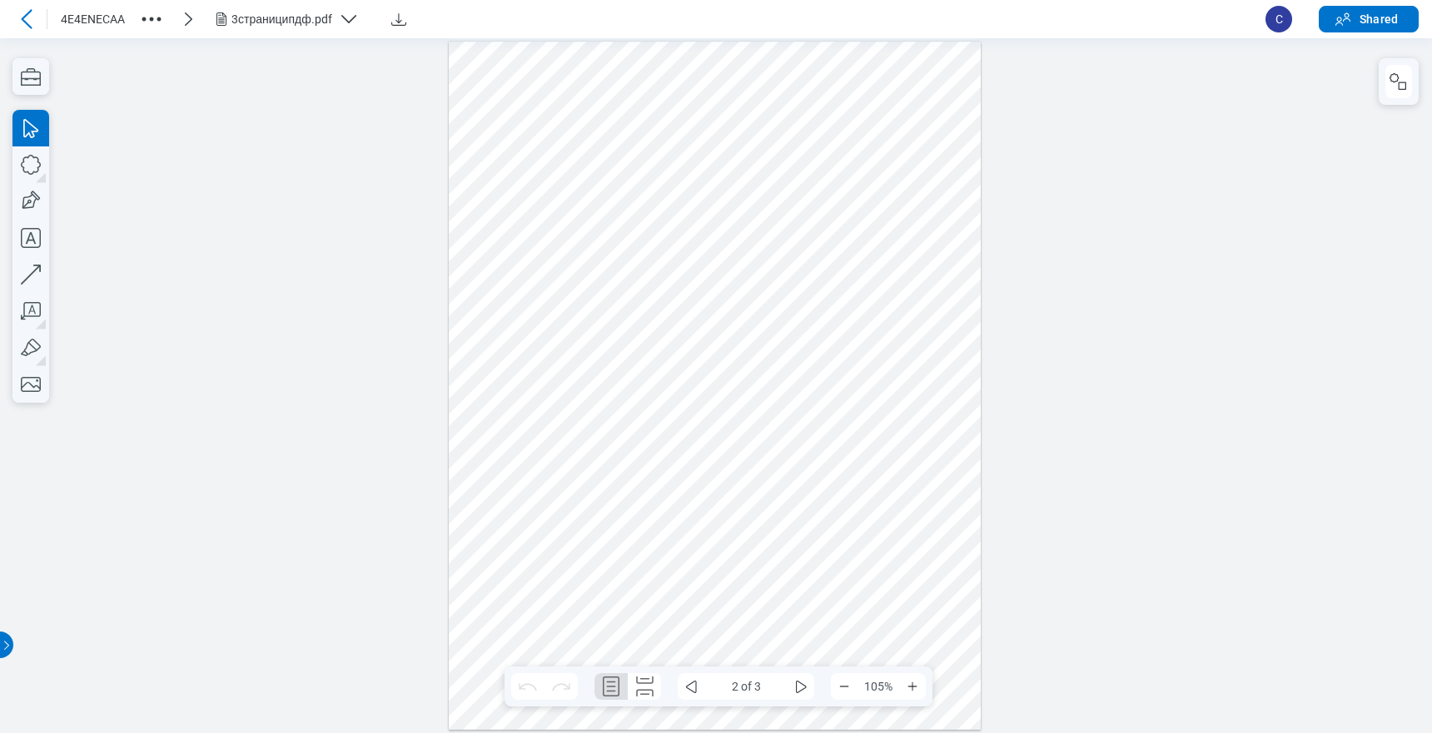
click at [26, 19] on icon at bounding box center [27, 19] width 20 height 20
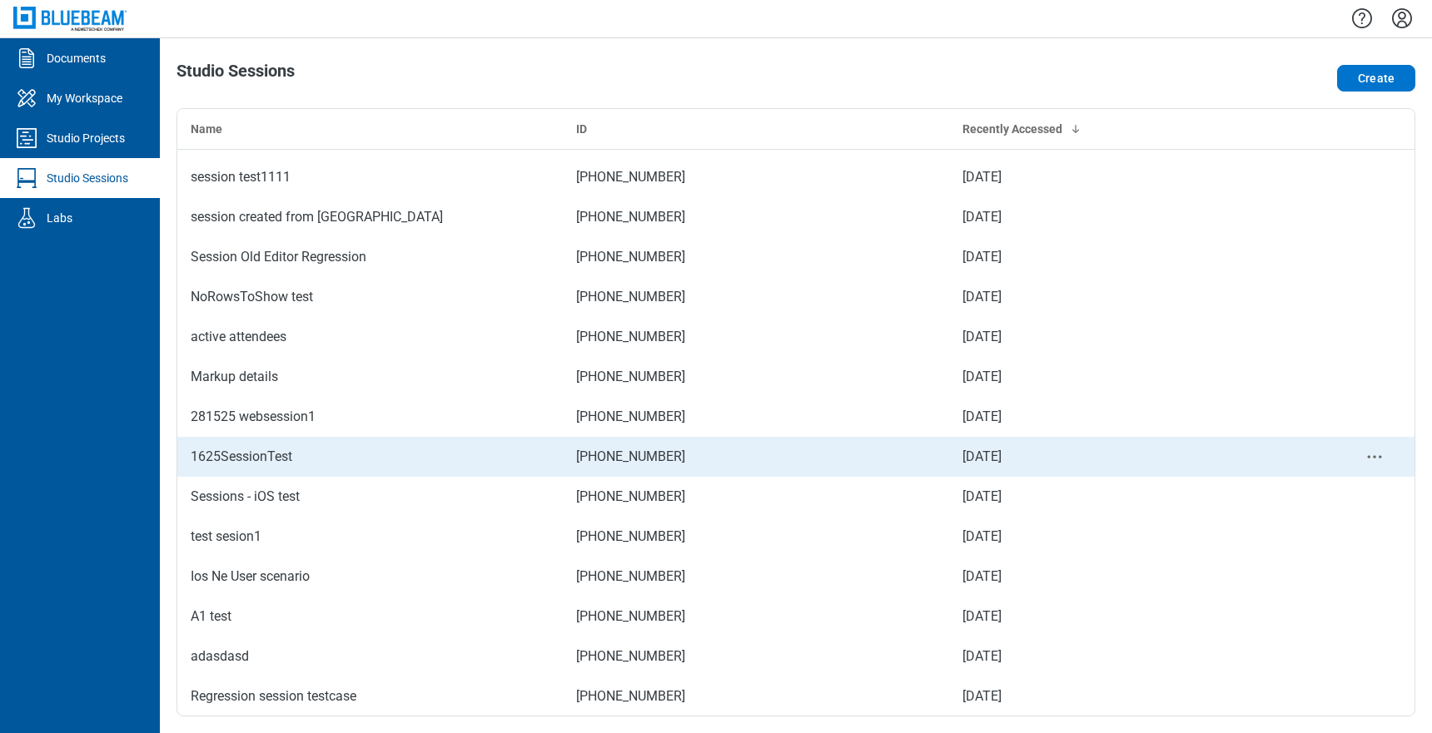
scroll to position [36, 0]
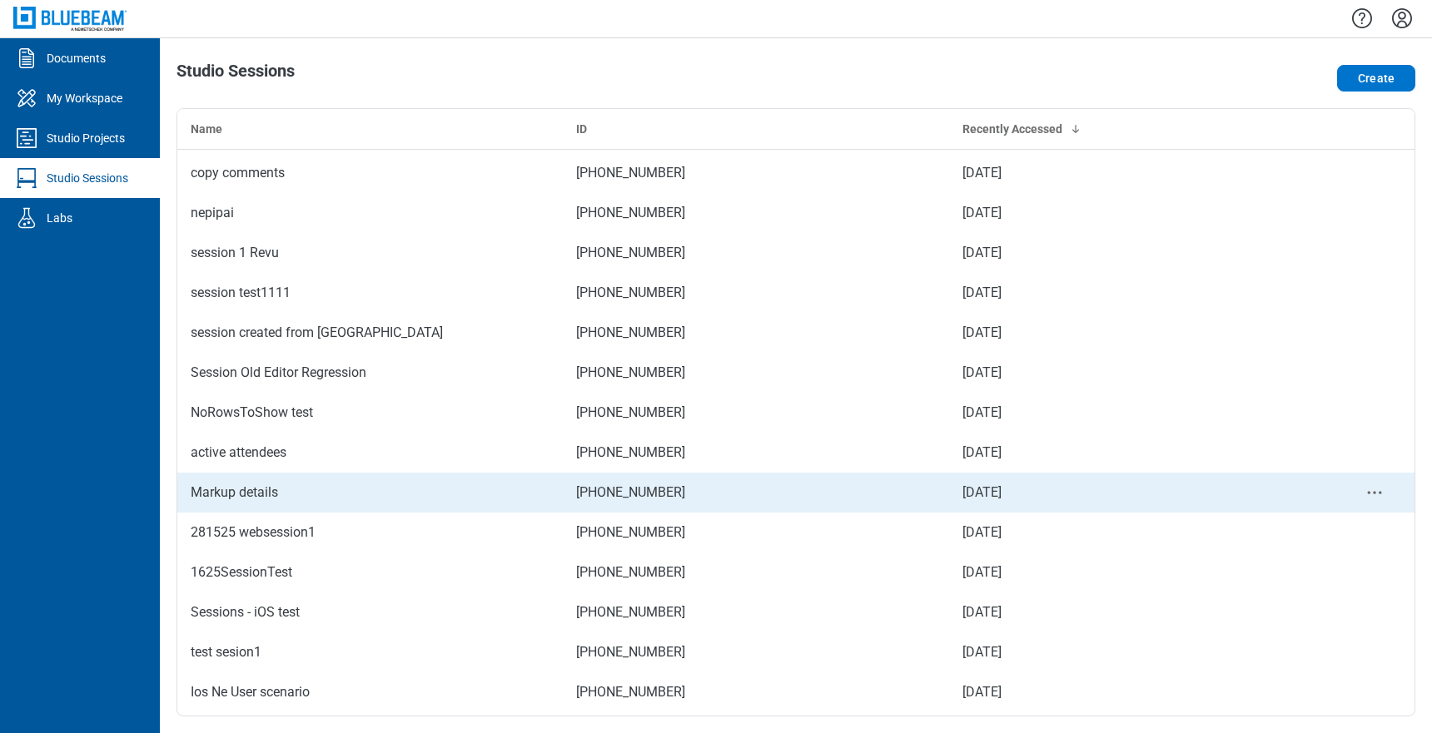
click at [262, 483] on div "Markup details" at bounding box center [370, 493] width 359 height 20
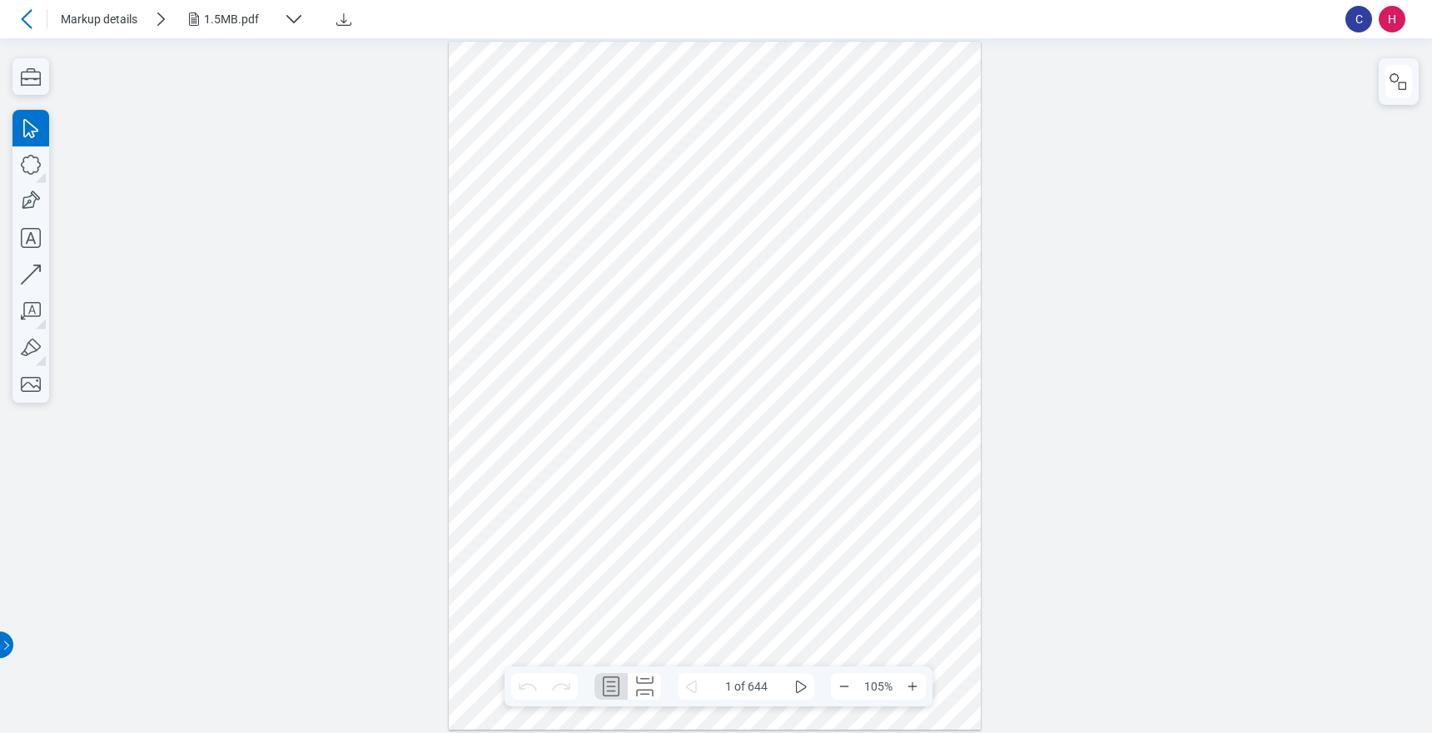
click at [37, 32] on div at bounding box center [26, 19] width 27 height 27
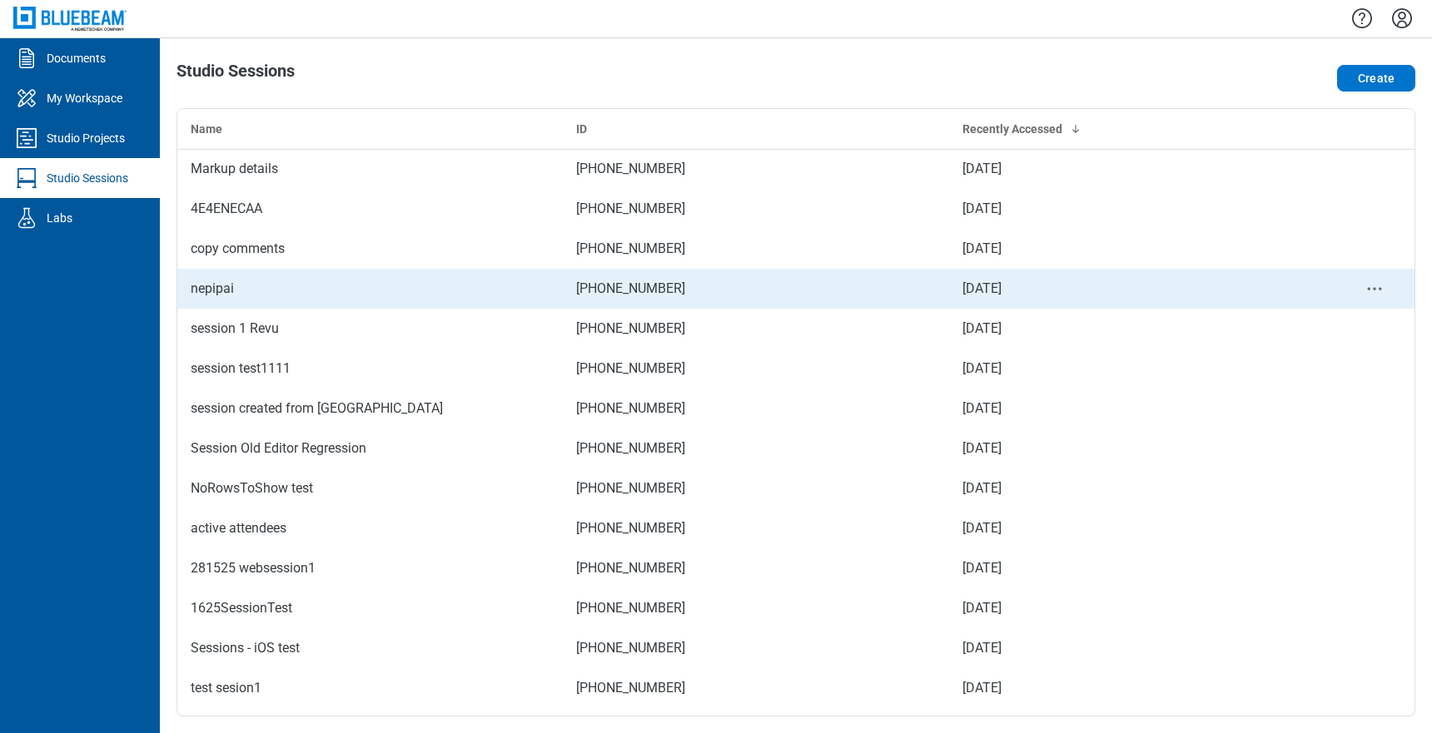
click at [227, 290] on div "nepipai" at bounding box center [370, 289] width 359 height 20
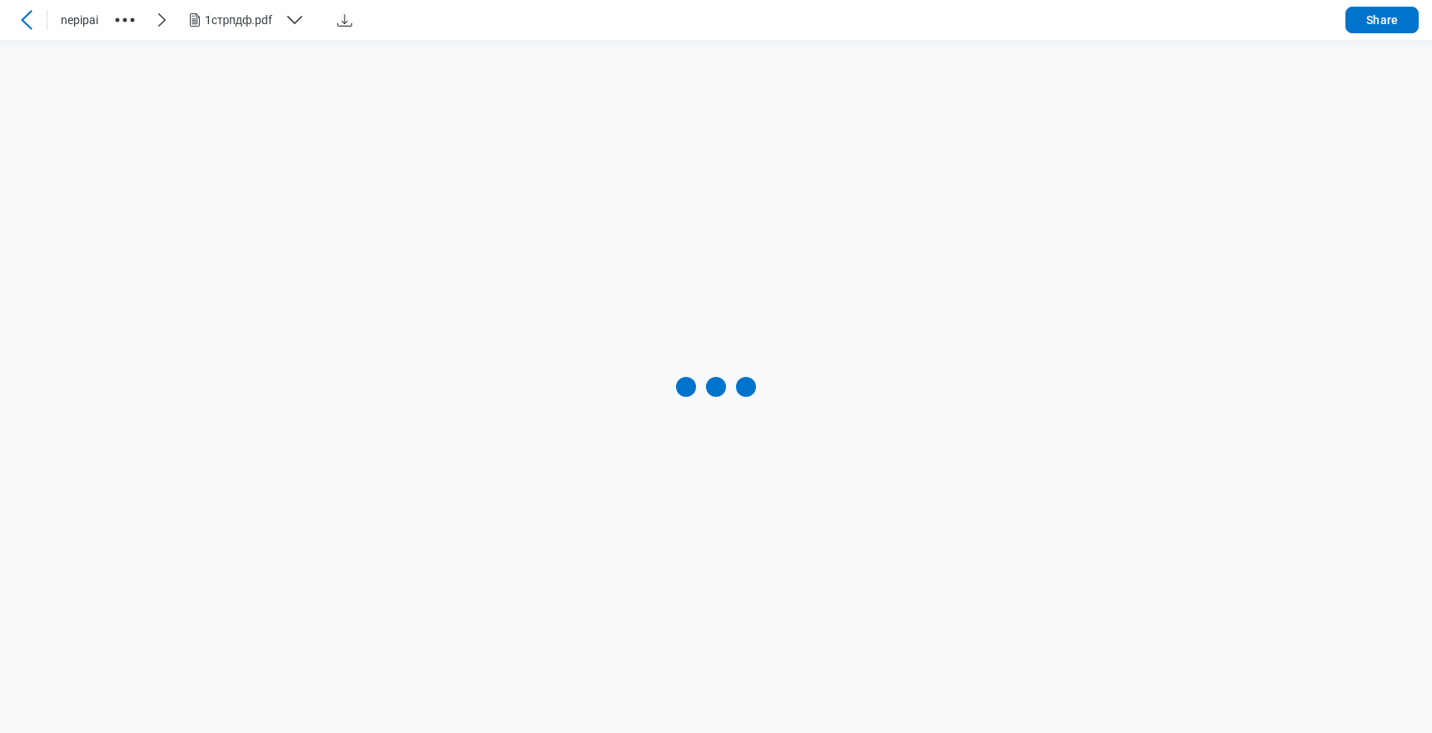
click at [28, 22] on icon at bounding box center [27, 20] width 20 height 20
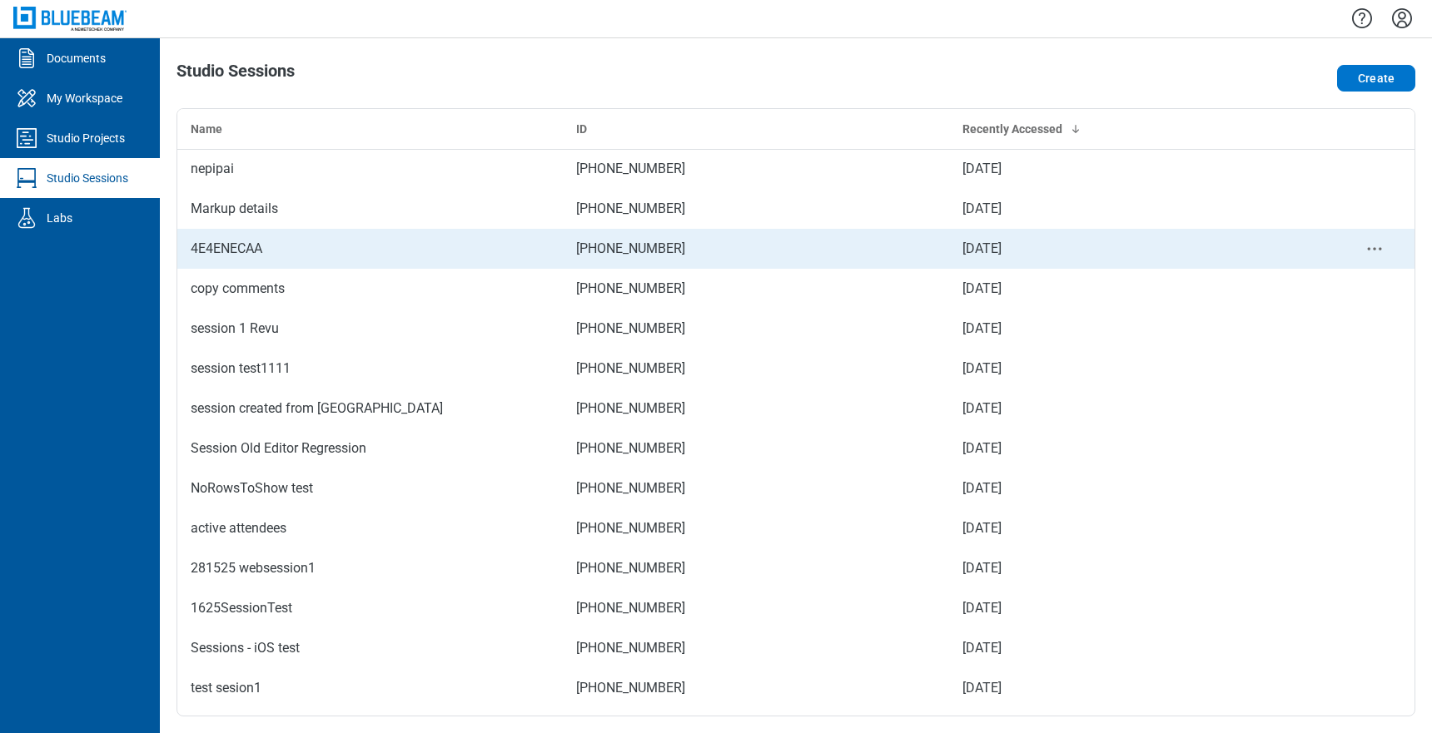
click at [275, 242] on div "4E4ENECAA" at bounding box center [370, 249] width 359 height 20
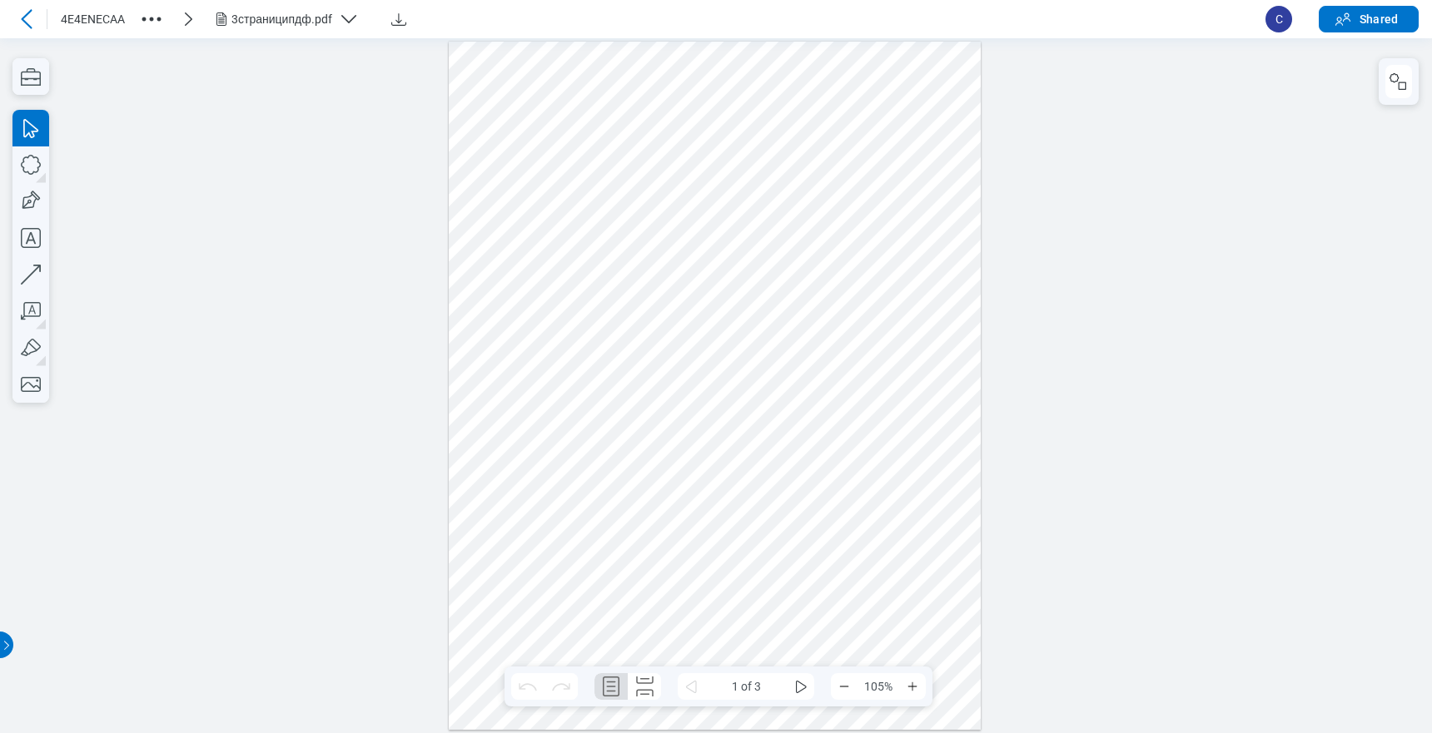
click at [25, 12] on icon at bounding box center [27, 19] width 20 height 20
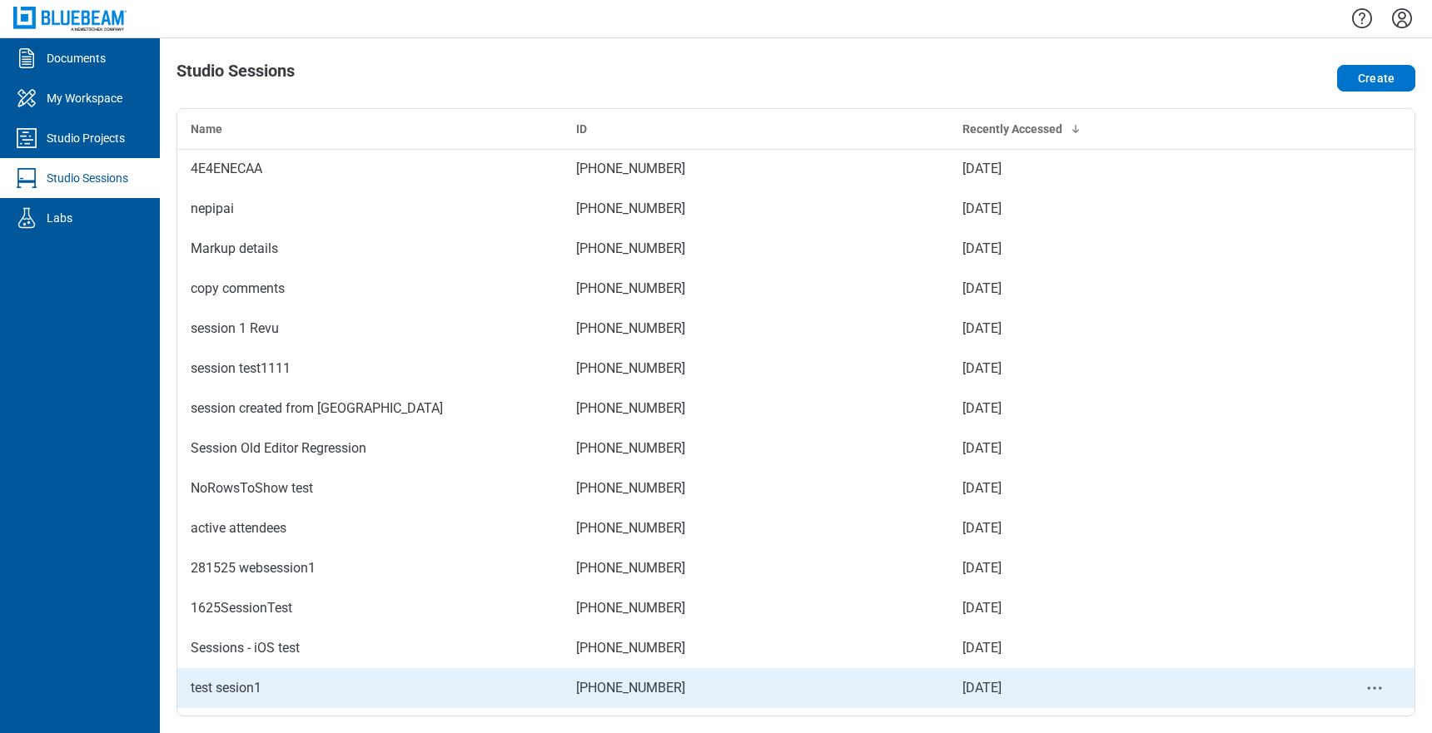
click at [266, 681] on div "test sesion1" at bounding box center [370, 688] width 359 height 20
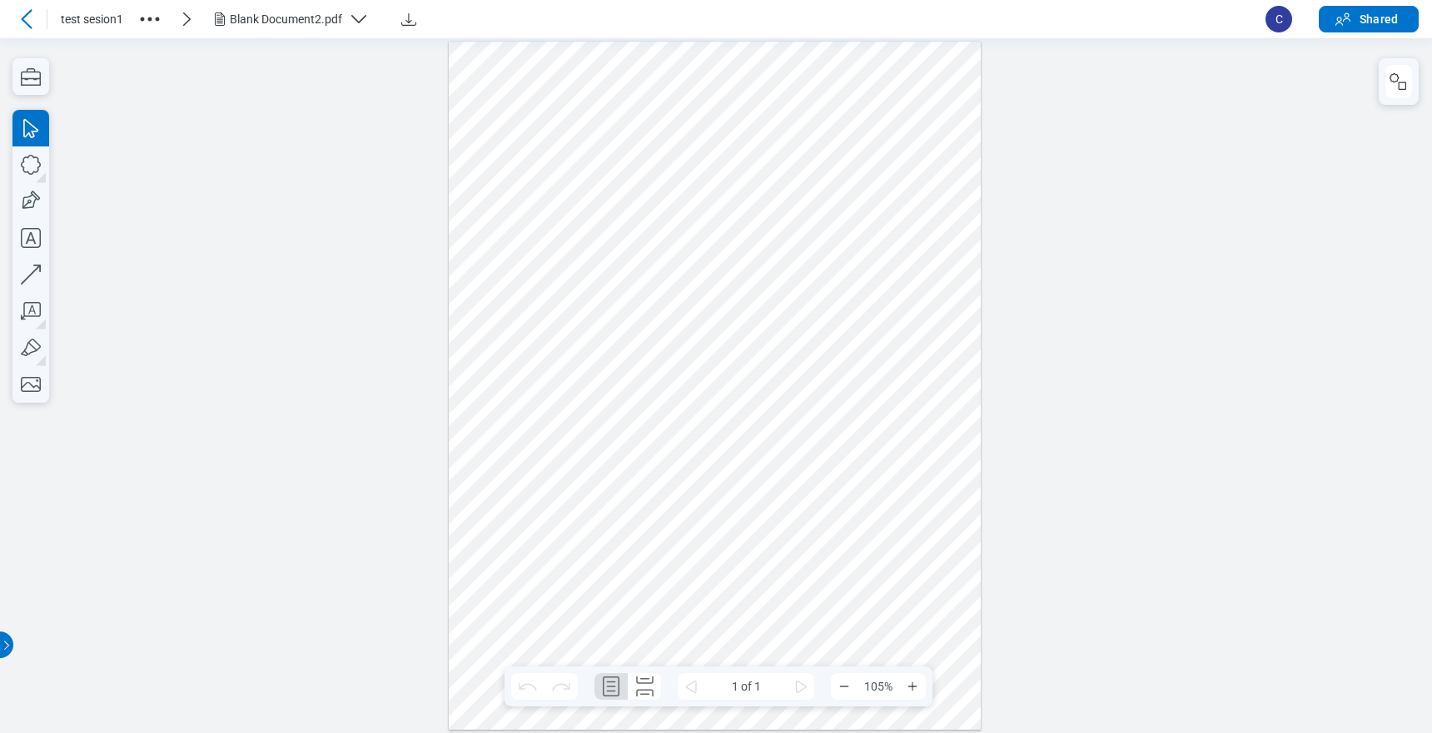
click at [19, 21] on icon at bounding box center [27, 19] width 20 height 20
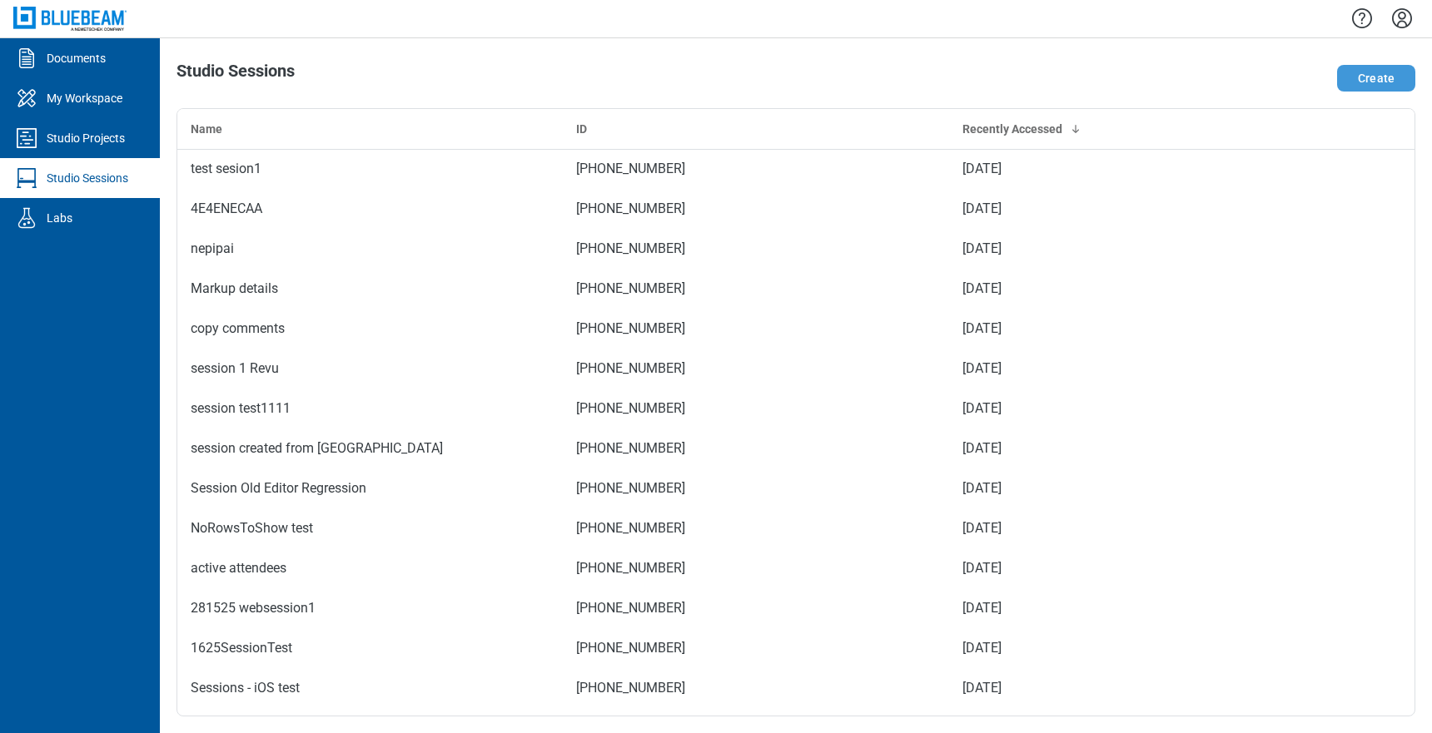
click at [1393, 77] on button "Create" at bounding box center [1376, 78] width 78 height 27
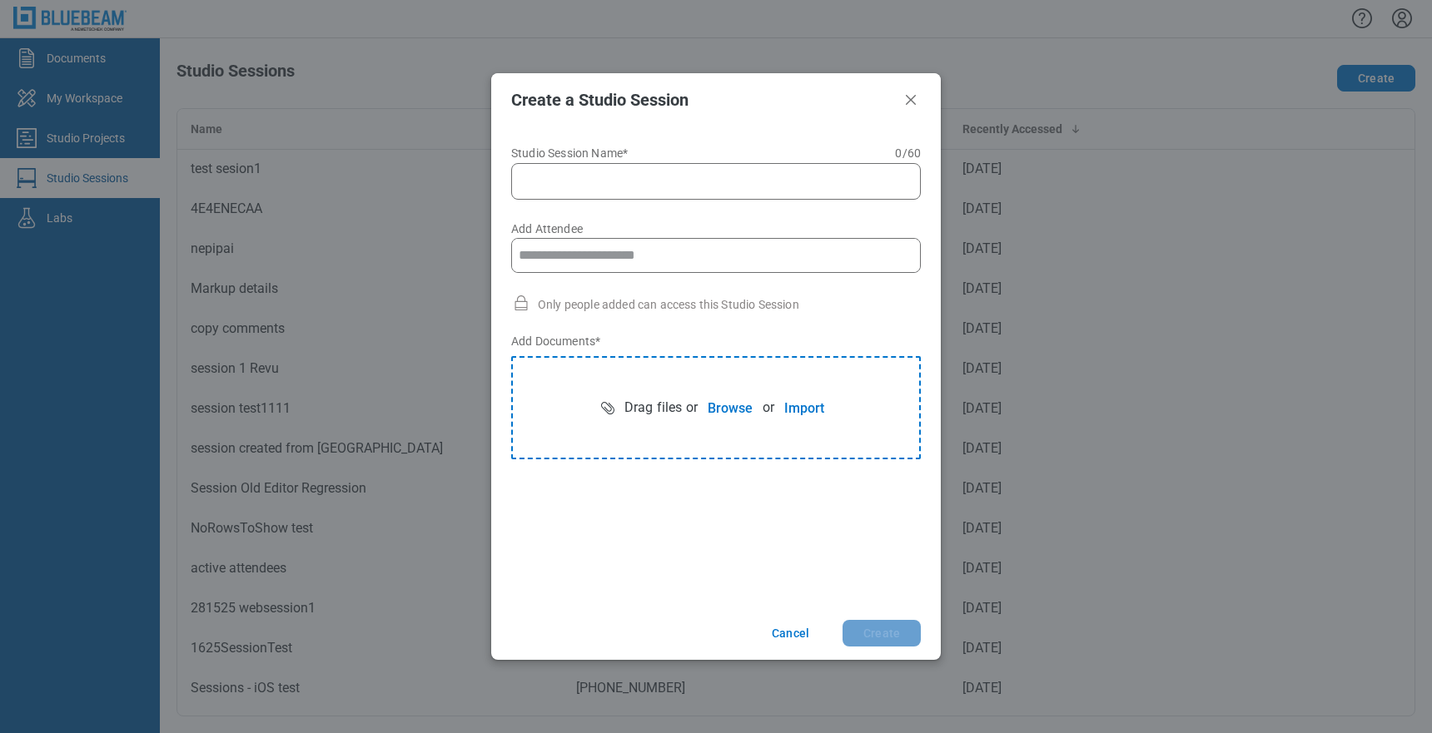
click at [704, 184] on input "Studio Session Name* 0 of 60 characters 0 / 60" at bounding box center [719, 181] width 388 height 20
type input "*"
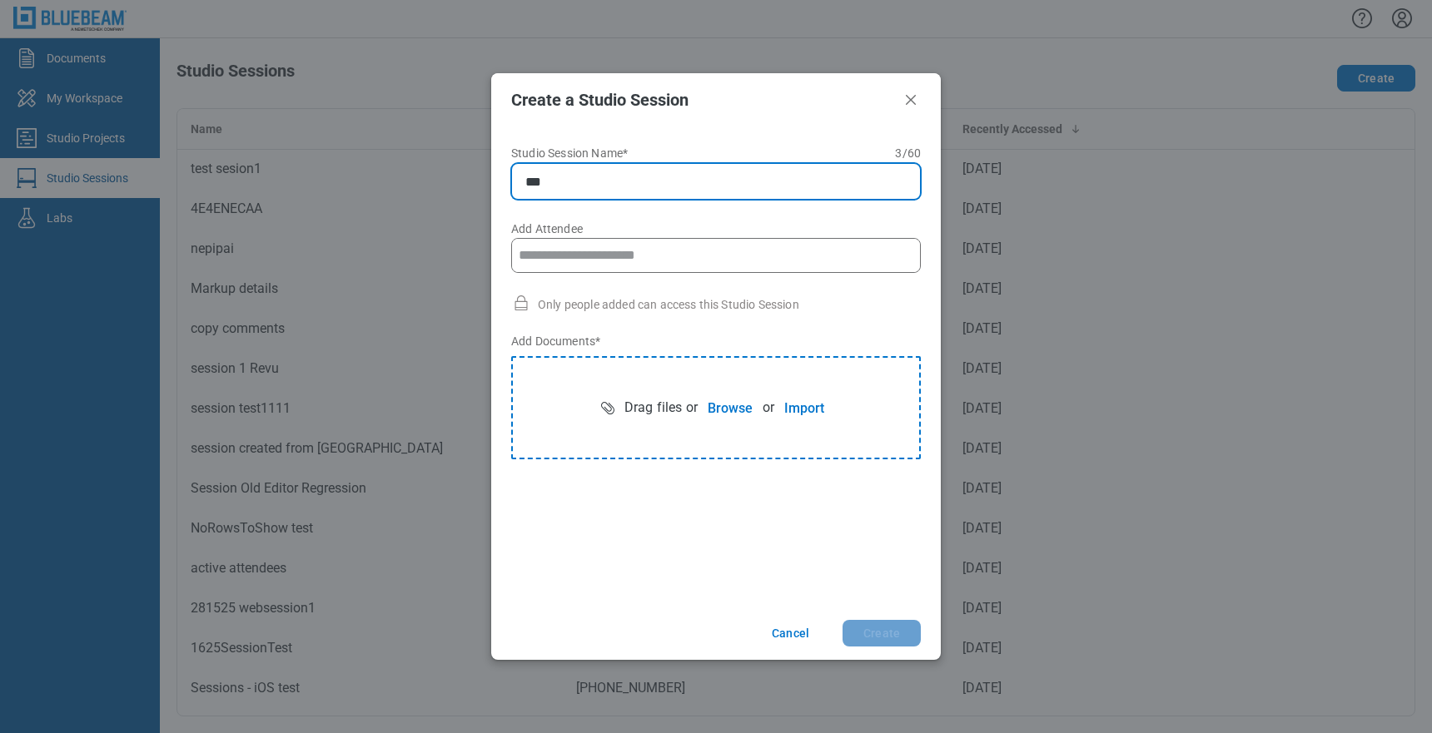
paste input "**********"
click at [546, 183] on input "**********" at bounding box center [719, 181] width 388 height 20
click at [697, 256] on input "Add Attendee" at bounding box center [716, 255] width 408 height 33
type input "**********"
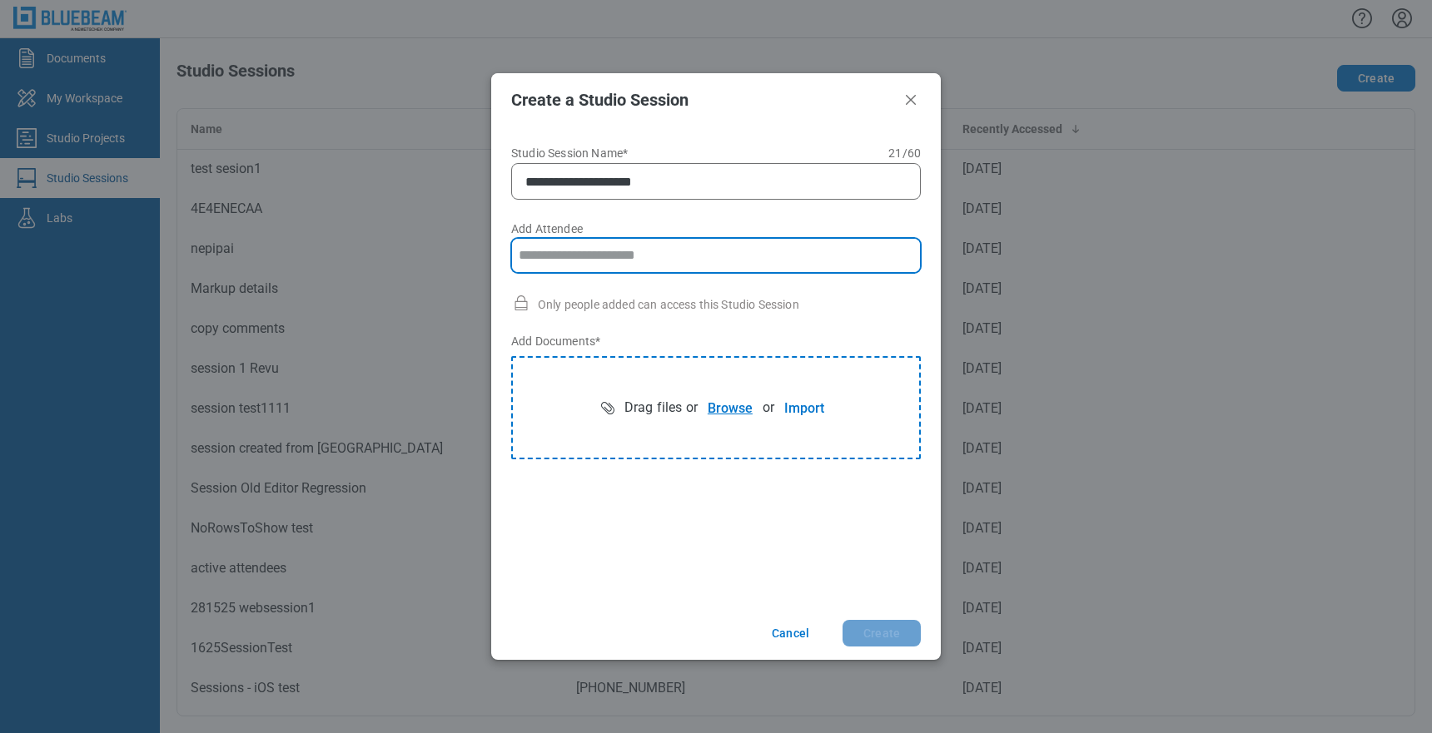
click at [722, 407] on button "Browse" at bounding box center [729, 407] width 65 height 33
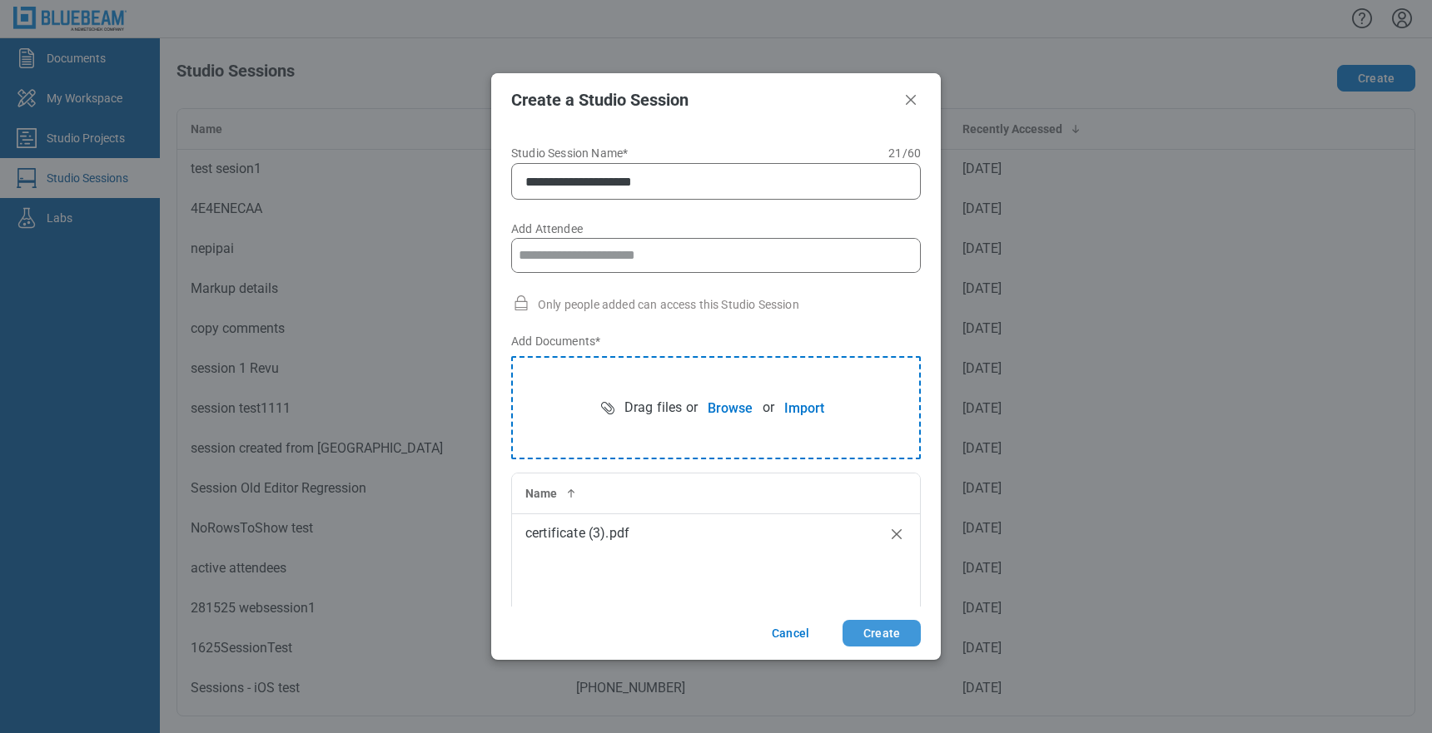
click at [897, 638] on button "Create" at bounding box center [881, 633] width 78 height 27
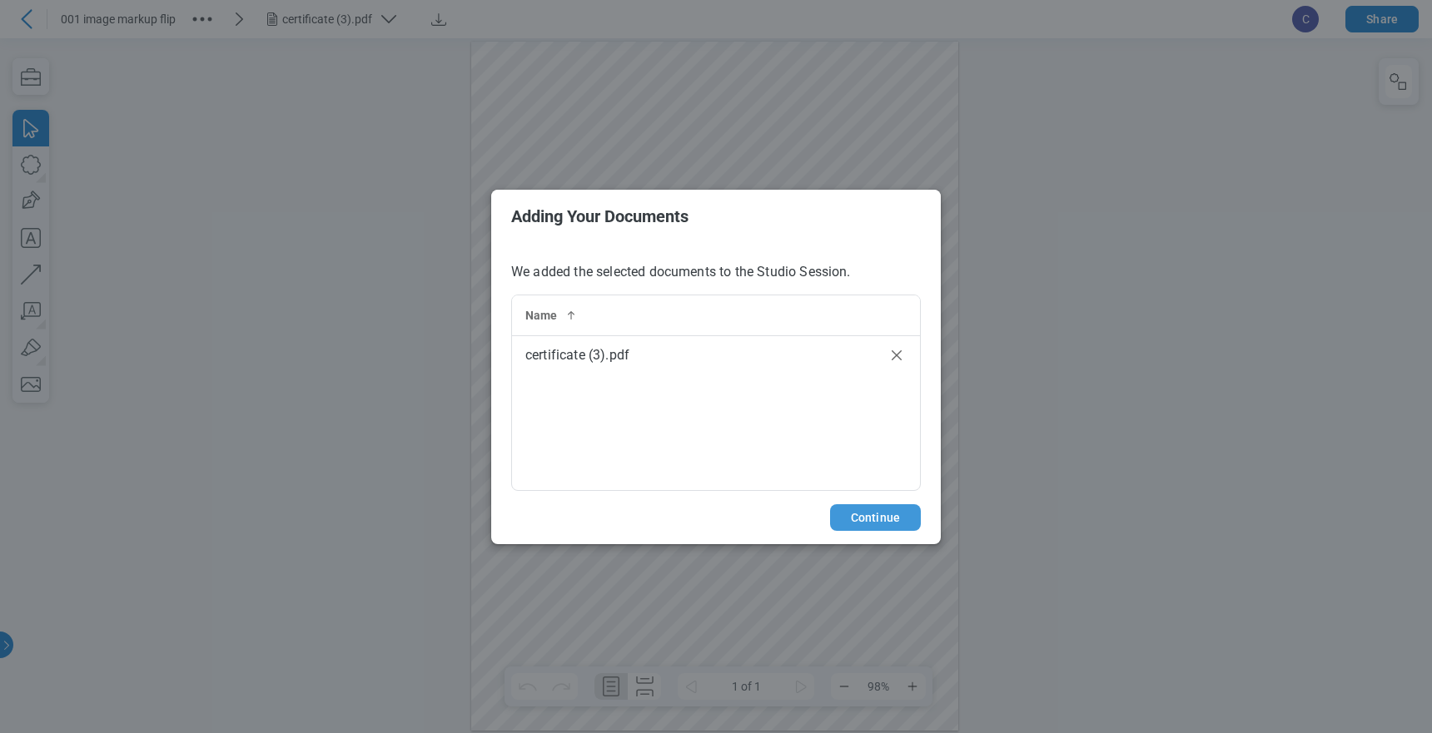
click at [872, 519] on button "Continue" at bounding box center [875, 517] width 91 height 27
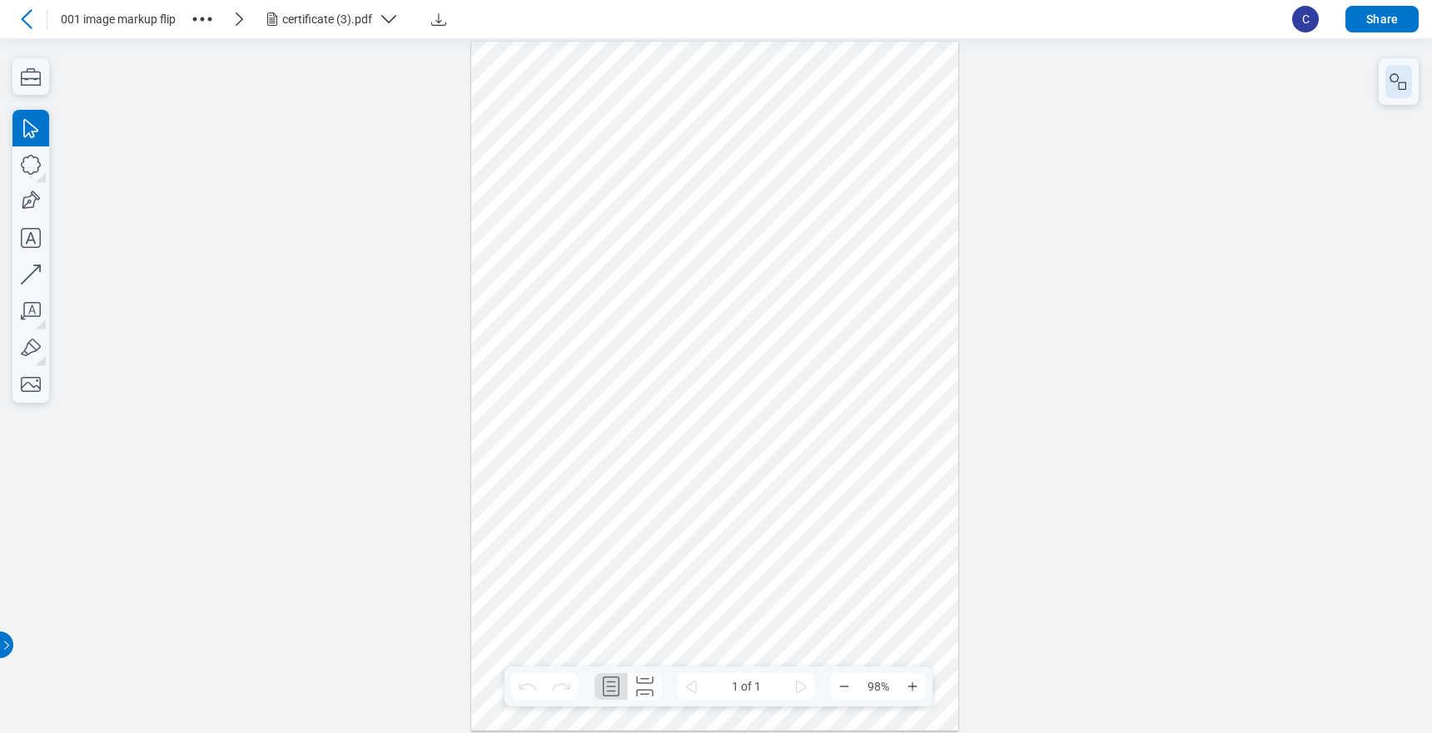
click at [1394, 86] on icon "button" at bounding box center [1398, 82] width 20 height 20
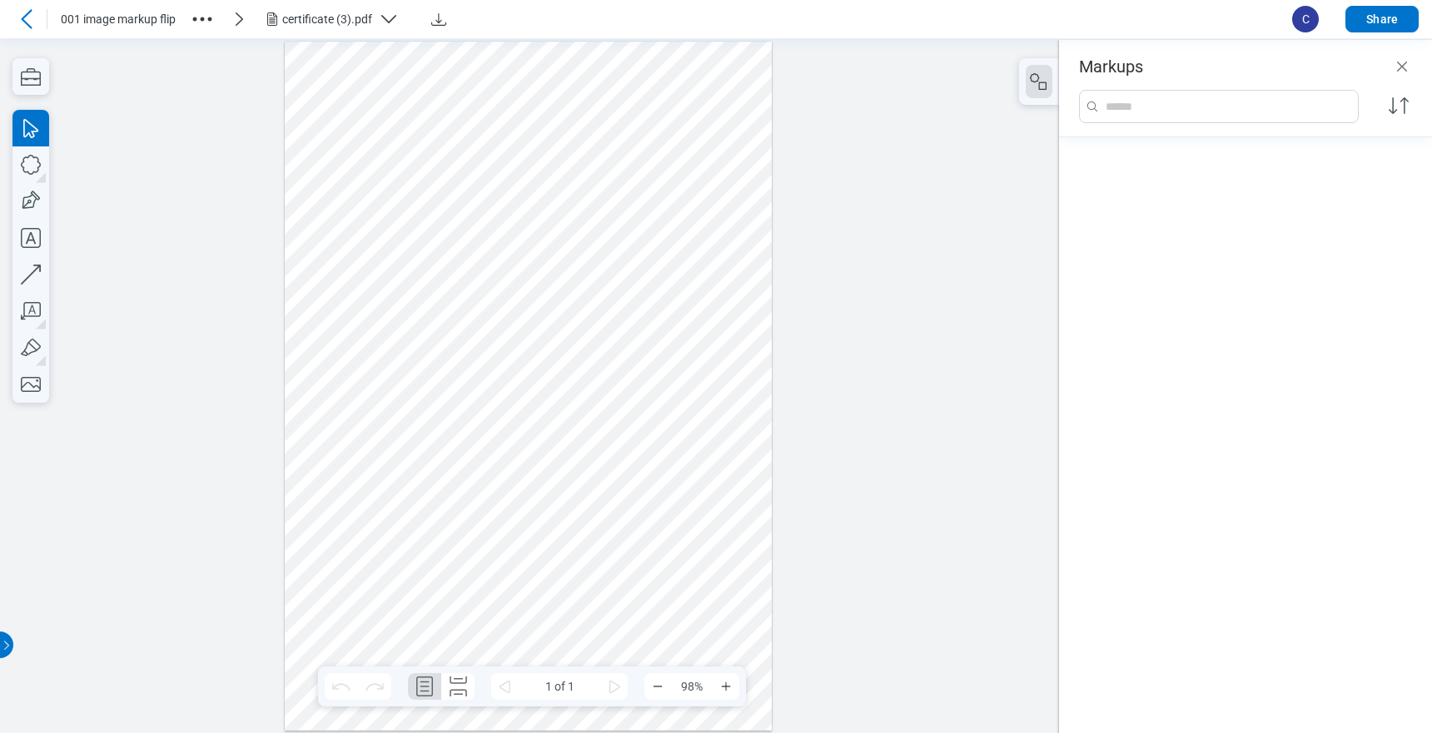
click at [753, 258] on div at bounding box center [528, 385] width 487 height 689
click at [27, 380] on icon "button" at bounding box center [30, 384] width 37 height 37
drag, startPoint x: 478, startPoint y: 251, endPoint x: 582, endPoint y: 323, distance: 126.8
click at [582, 323] on div at bounding box center [528, 385] width 487 height 689
click at [581, 427] on div at bounding box center [528, 385] width 487 height 689
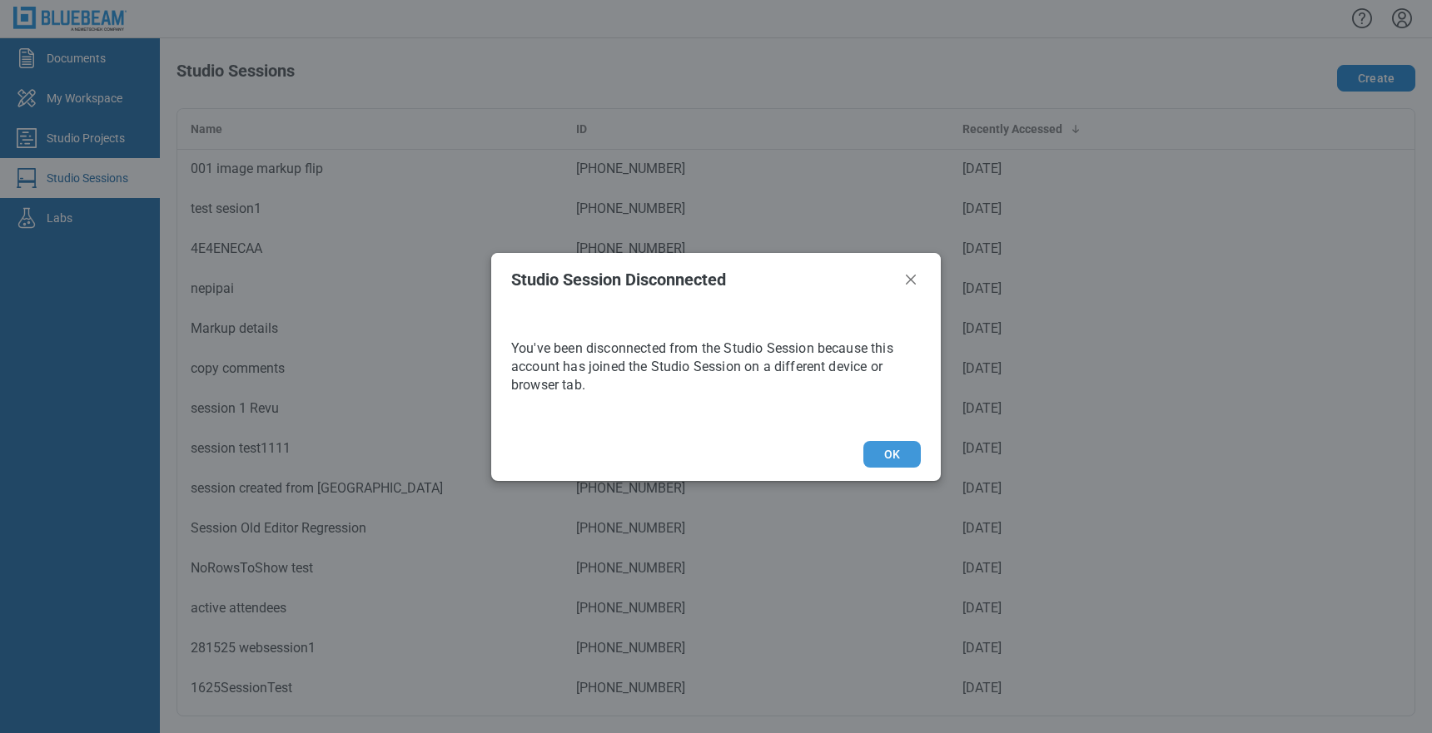
click at [900, 450] on button "OK" at bounding box center [891, 454] width 57 height 27
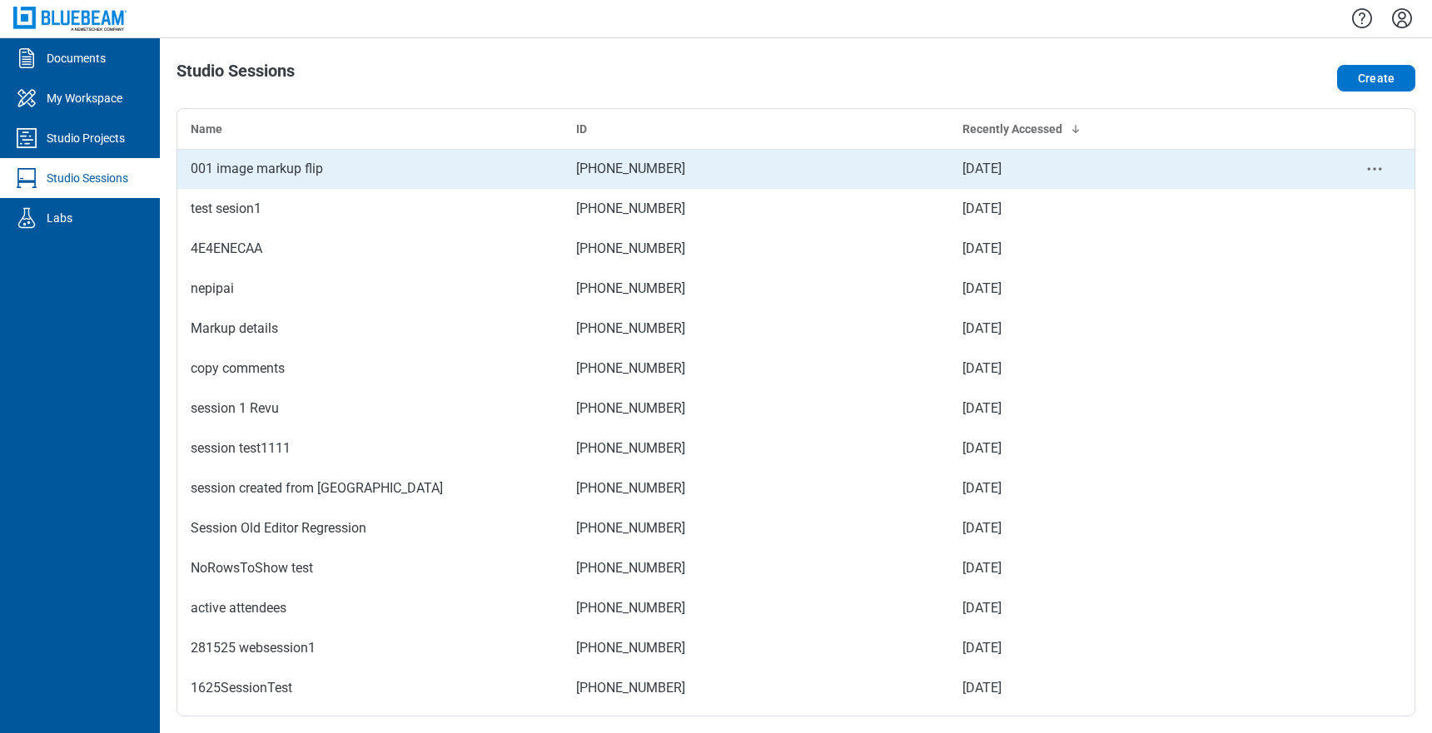
click at [344, 171] on div "001 image markup flip" at bounding box center [370, 169] width 359 height 20
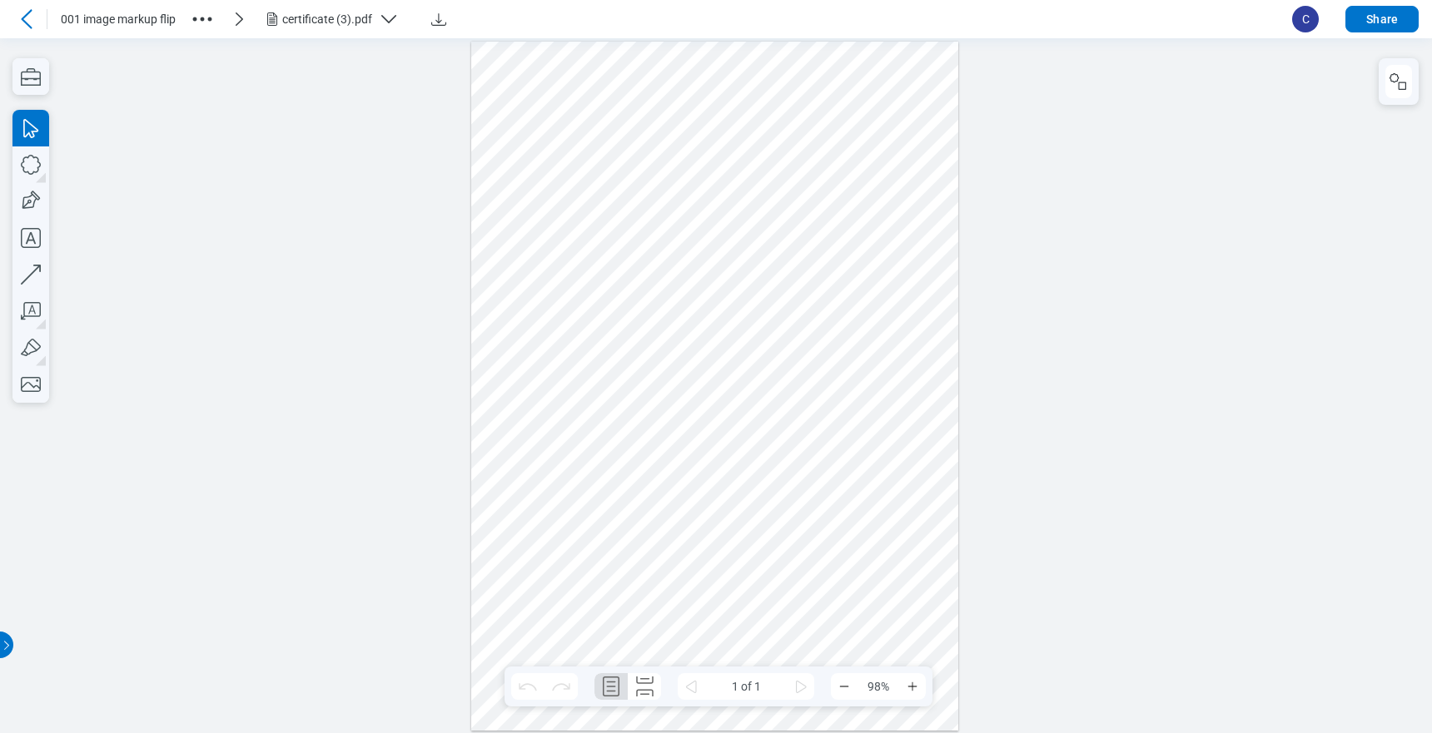
click at [719, 284] on div at bounding box center [714, 385] width 487 height 689
drag, startPoint x: 787, startPoint y: 229, endPoint x: 819, endPoint y: 212, distance: 35.7
click at [819, 211] on div at bounding box center [714, 385] width 487 height 689
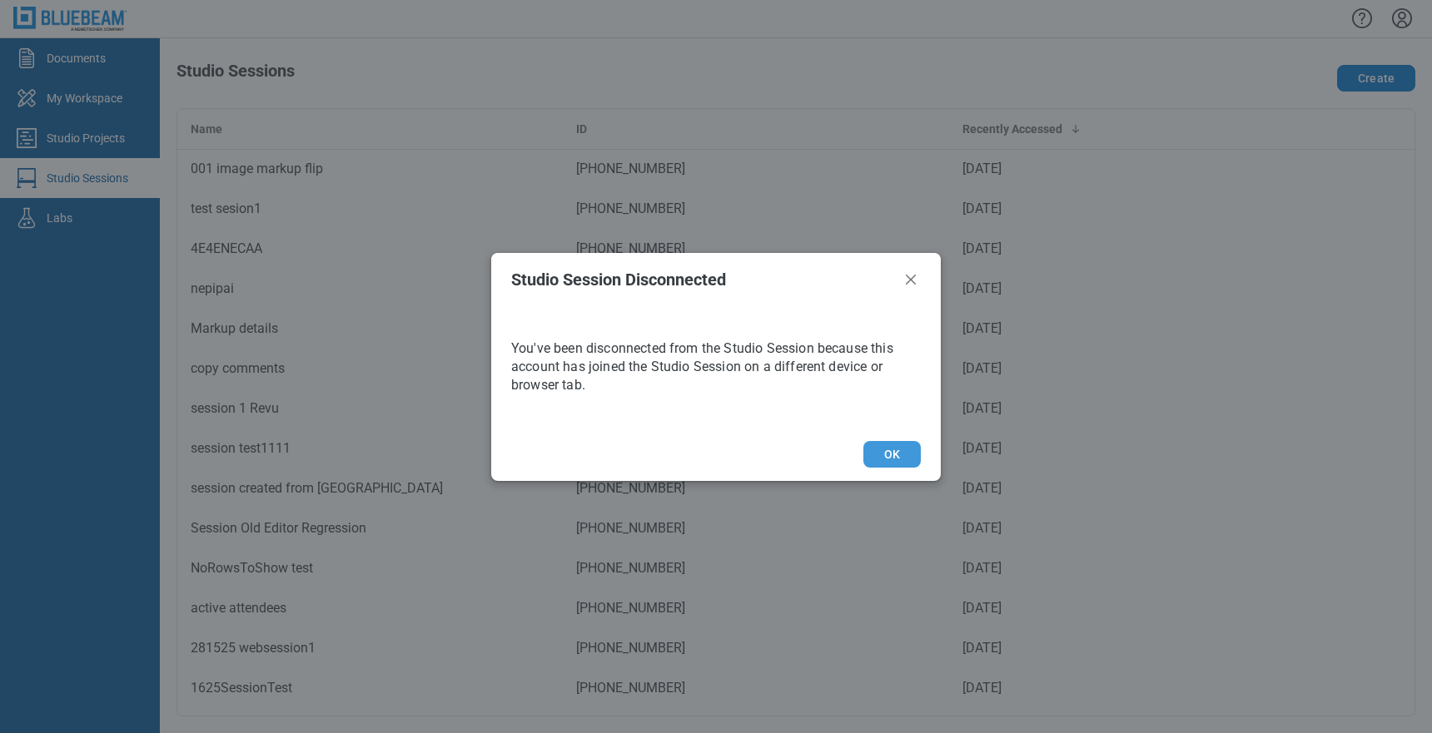
click at [895, 445] on button "OK" at bounding box center [891, 454] width 57 height 27
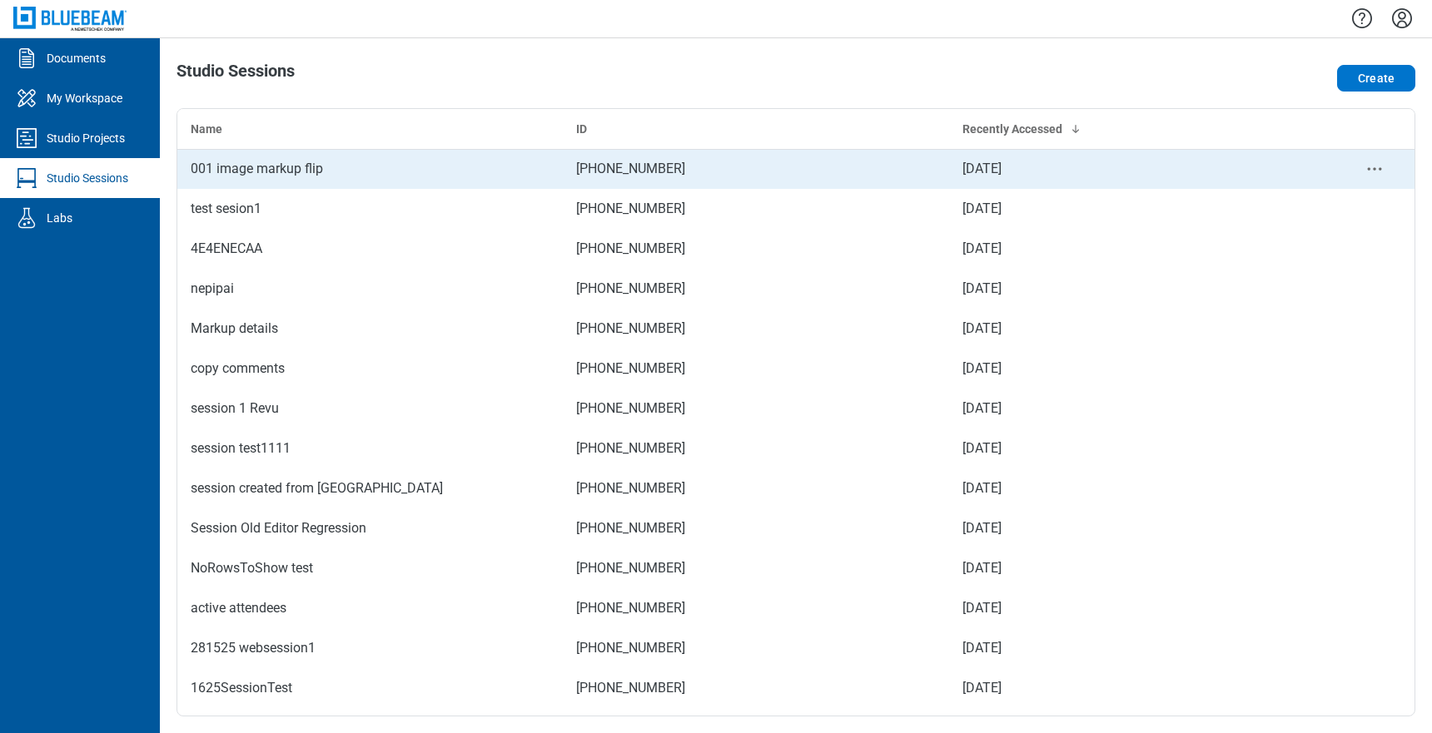
click at [341, 171] on div "001 image markup flip" at bounding box center [370, 169] width 359 height 20
